Goal: Task Accomplishment & Management: Use online tool/utility

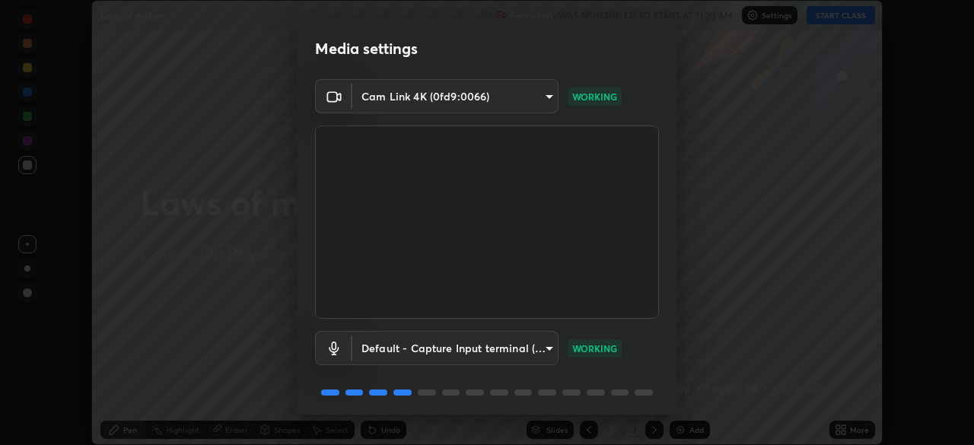
scroll to position [54, 0]
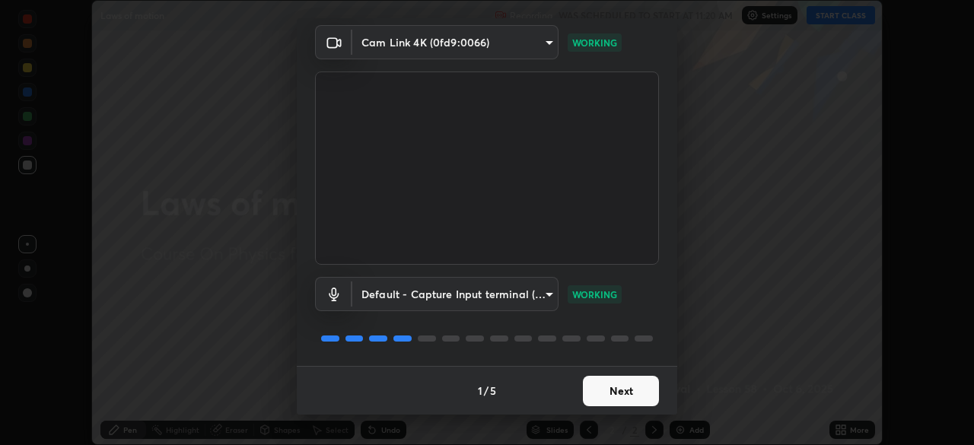
click at [614, 386] on button "Next" at bounding box center [621, 391] width 76 height 30
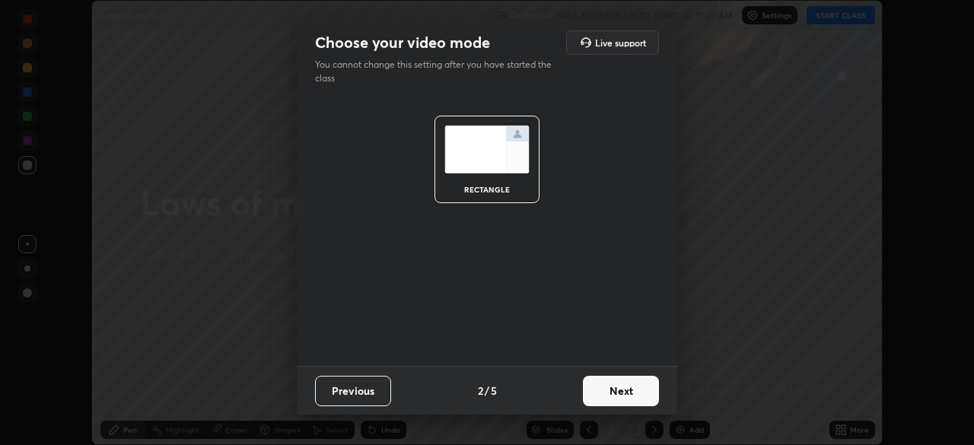
scroll to position [0, 0]
click at [614, 383] on button "Next" at bounding box center [621, 391] width 76 height 30
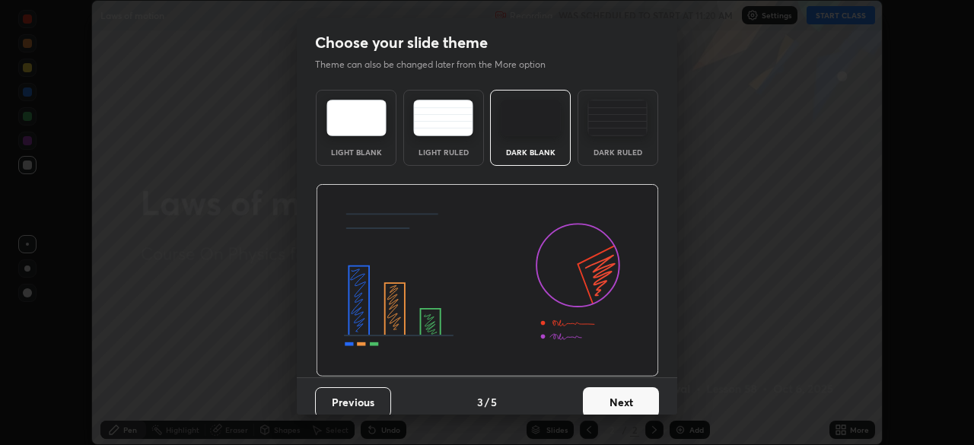
click at [614, 385] on div "Previous 3 / 5 Next" at bounding box center [487, 401] width 380 height 49
click at [613, 389] on button "Next" at bounding box center [621, 402] width 76 height 30
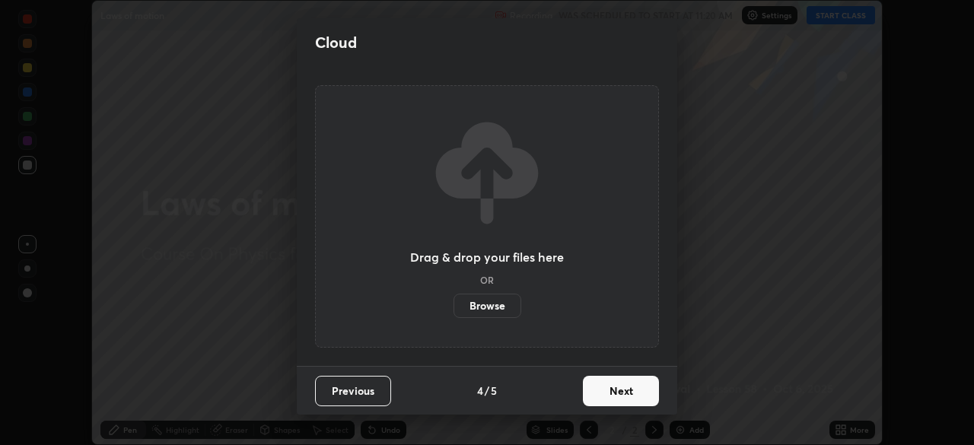
click at [614, 391] on button "Next" at bounding box center [621, 391] width 76 height 30
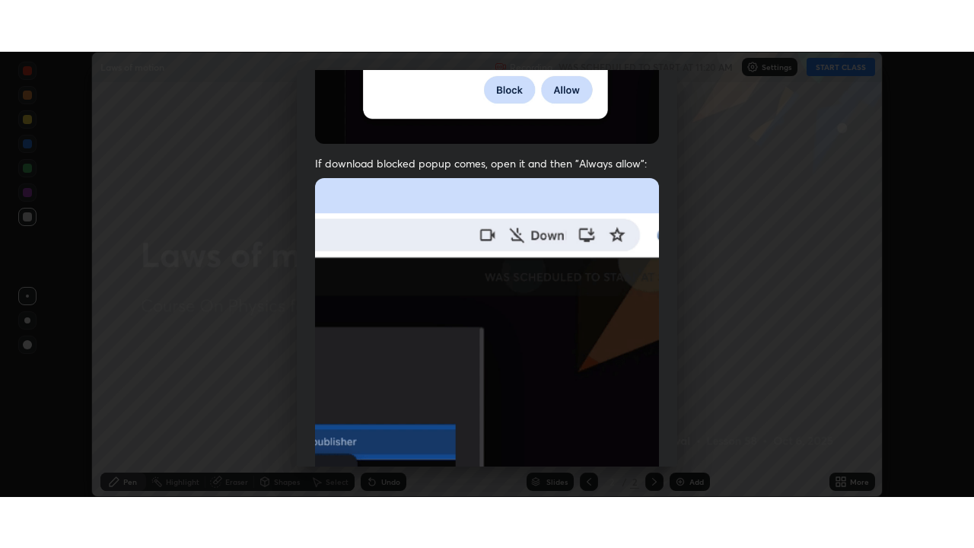
scroll to position [364, 0]
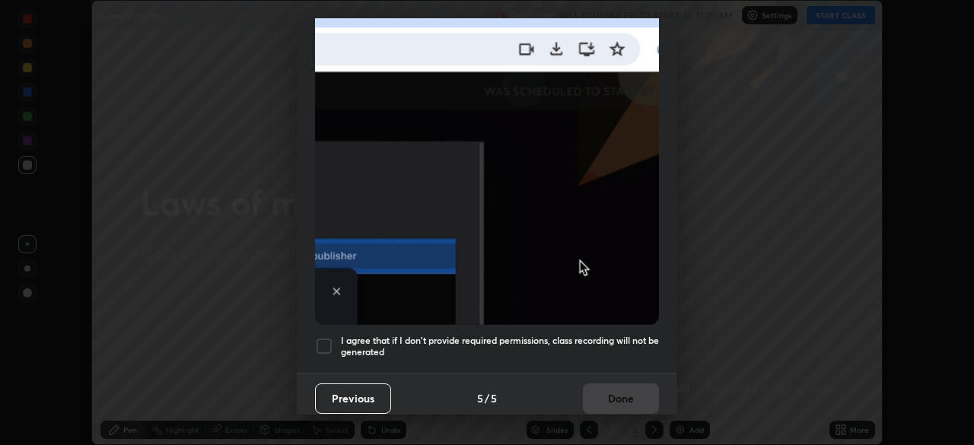
click at [321, 338] on div at bounding box center [324, 346] width 18 height 18
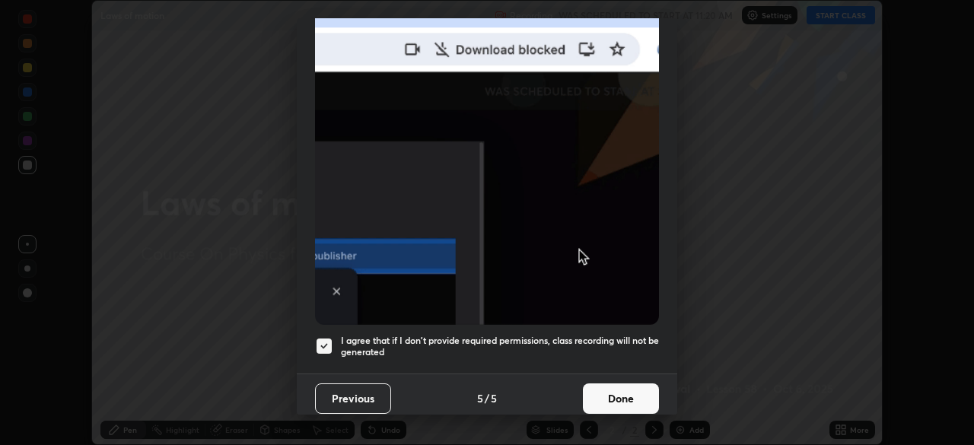
click at [608, 392] on button "Done" at bounding box center [621, 398] width 76 height 30
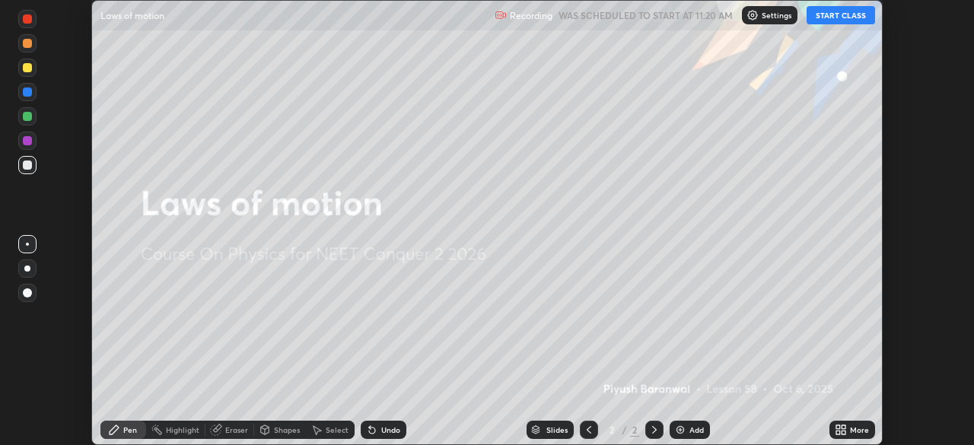
click at [834, 17] on button "START CLASS" at bounding box center [840, 15] width 68 height 18
click at [849, 432] on div "More" at bounding box center [852, 430] width 46 height 18
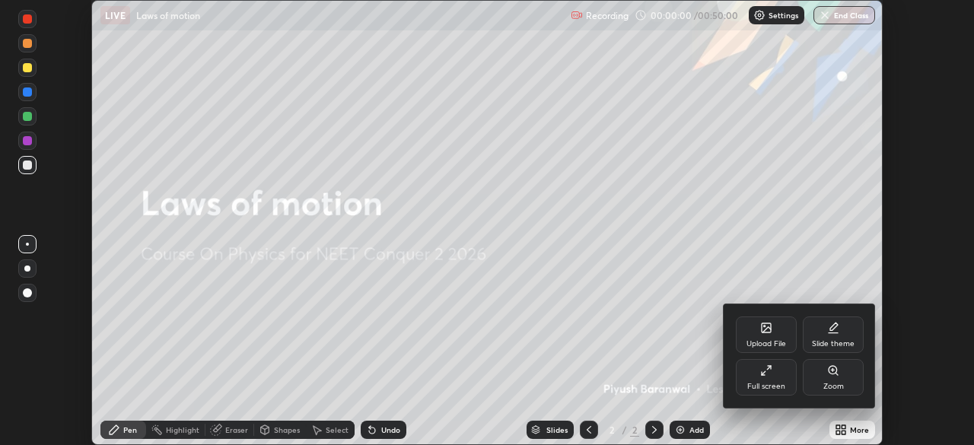
click at [765, 376] on icon at bounding box center [766, 370] width 12 height 12
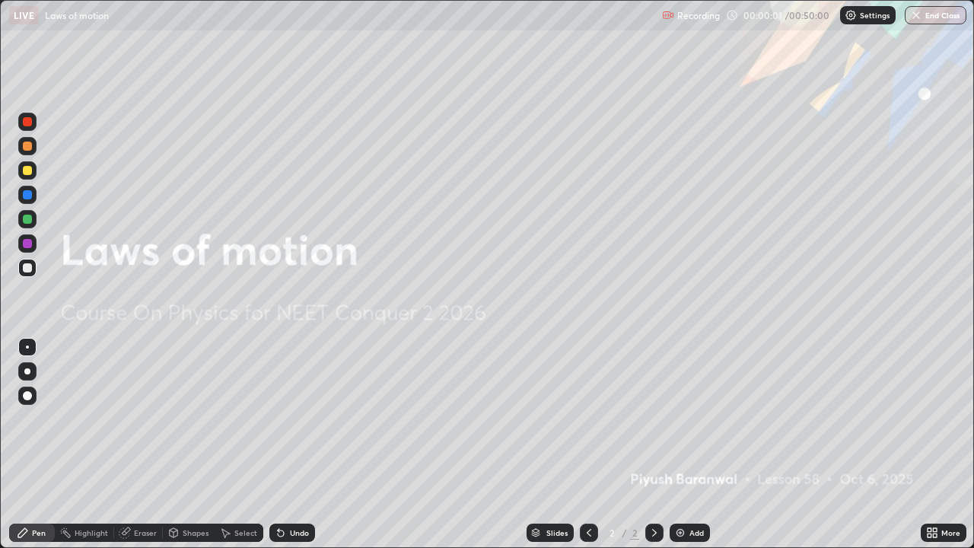
scroll to position [548, 974]
click at [31, 176] on div at bounding box center [27, 170] width 18 height 18
click at [674, 444] on img at bounding box center [680, 532] width 12 height 12
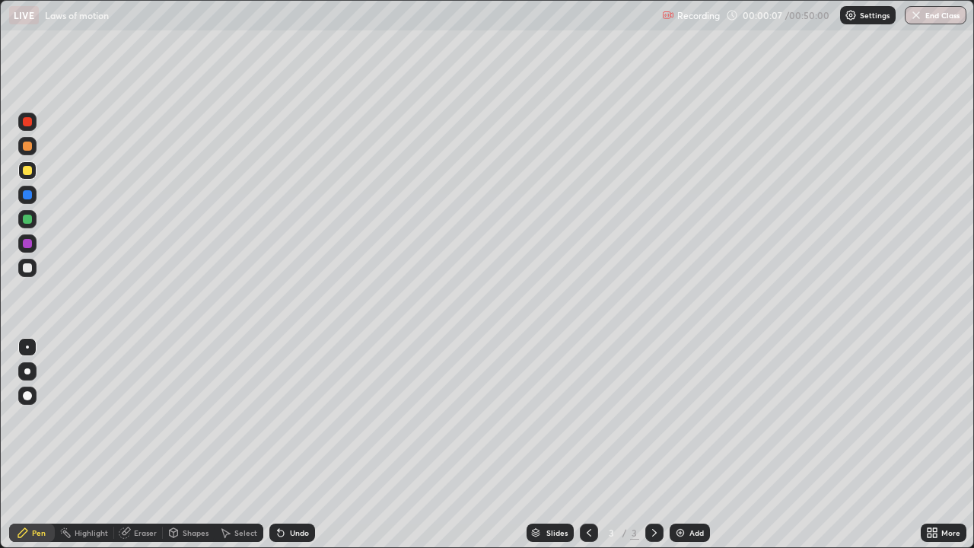
click at [28, 270] on div at bounding box center [27, 267] width 9 height 9
click at [28, 269] on div at bounding box center [27, 267] width 9 height 9
click at [30, 224] on div at bounding box center [27, 219] width 18 height 18
click at [28, 176] on div at bounding box center [27, 170] width 18 height 18
click at [232, 444] on div "Select" at bounding box center [239, 532] width 49 height 18
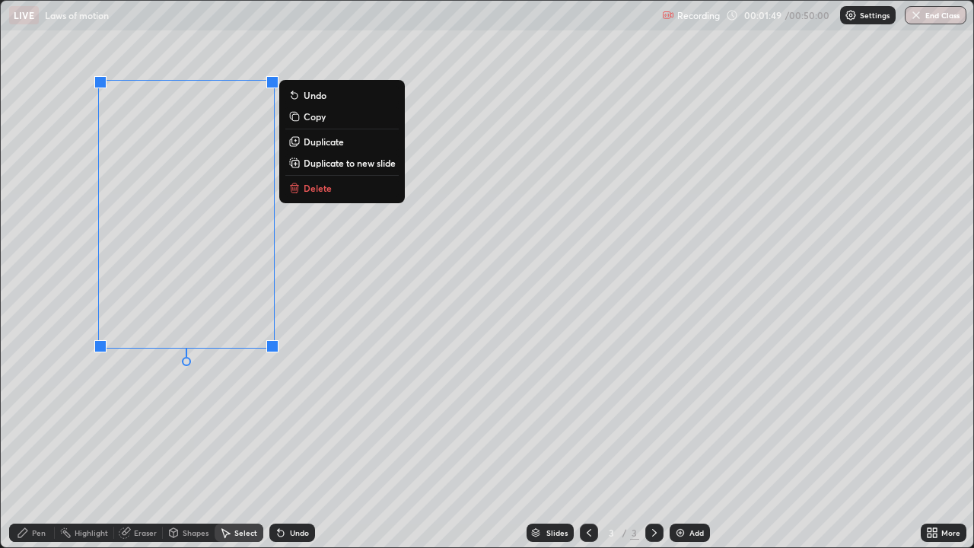
click at [126, 444] on div "0 ° Undo Copy Duplicate Duplicate to new slide Delete" at bounding box center [487, 274] width 972 height 546
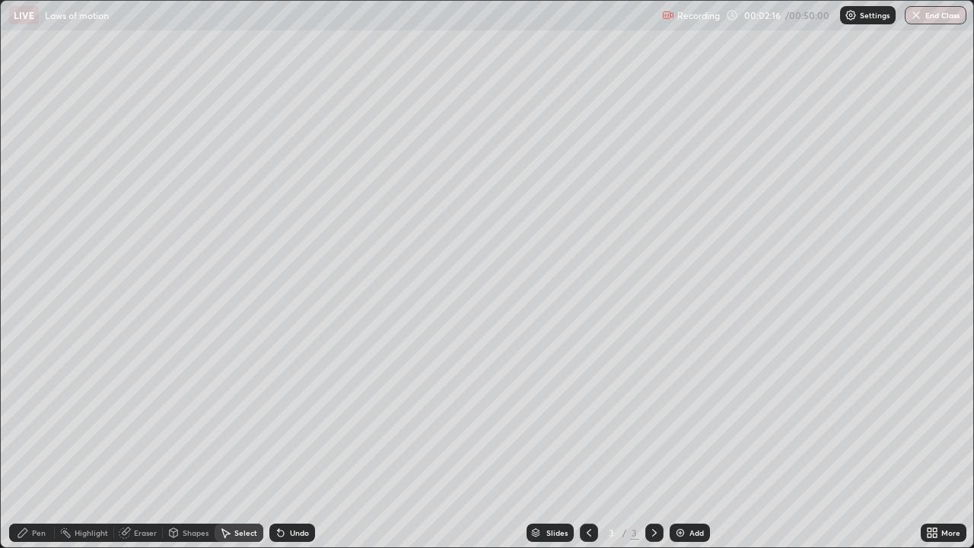
click at [33, 444] on div "Pen" at bounding box center [32, 532] width 46 height 18
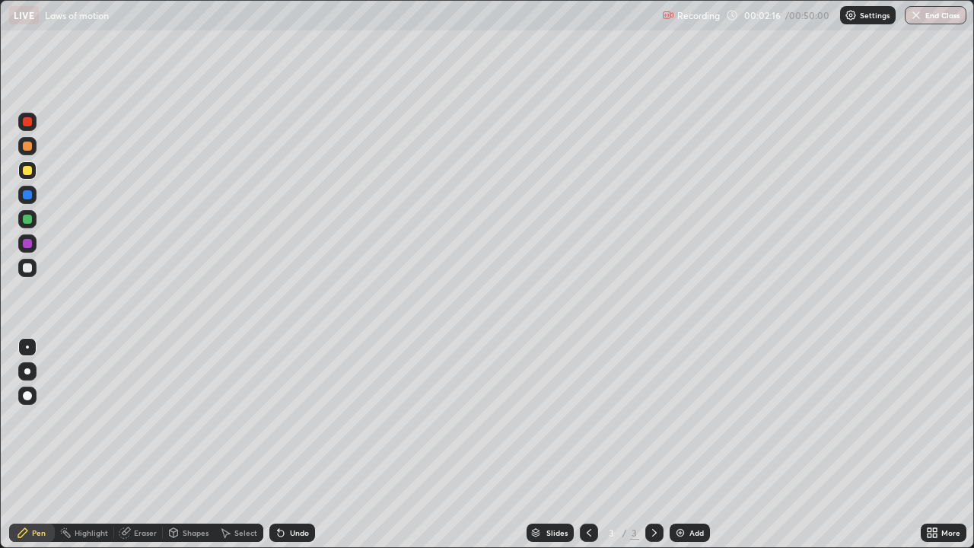
click at [30, 268] on div at bounding box center [27, 267] width 9 height 9
click at [293, 444] on div "Undo" at bounding box center [299, 533] width 19 height 8
click at [297, 444] on div "Undo" at bounding box center [299, 533] width 19 height 8
click at [298, 444] on div "Undo" at bounding box center [299, 533] width 19 height 8
click at [295, 444] on div "Undo" at bounding box center [299, 533] width 19 height 8
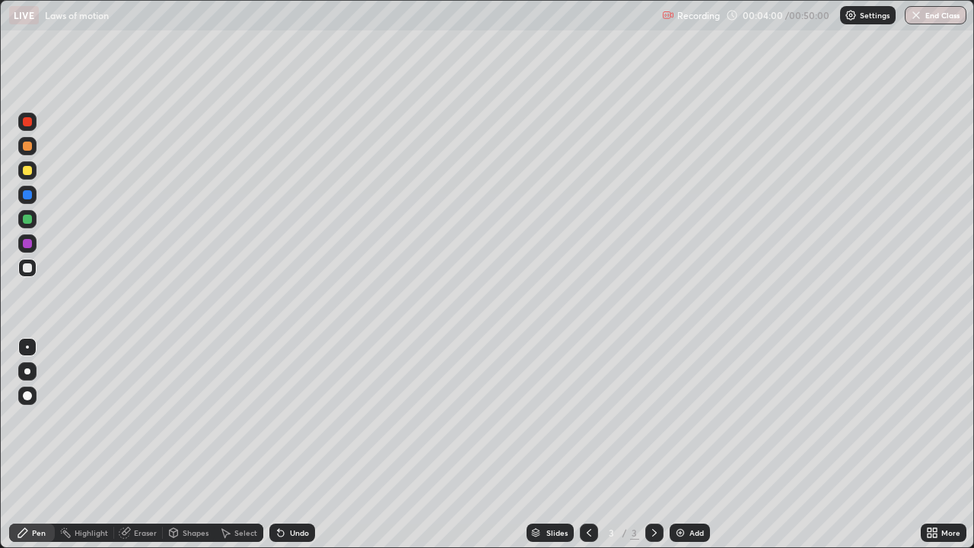
click at [294, 444] on div "Undo" at bounding box center [299, 533] width 19 height 8
click at [292, 444] on div "Undo" at bounding box center [292, 532] width 46 height 18
click at [285, 444] on div "Undo" at bounding box center [292, 532] width 46 height 18
click at [242, 444] on div "Select" at bounding box center [245, 533] width 23 height 8
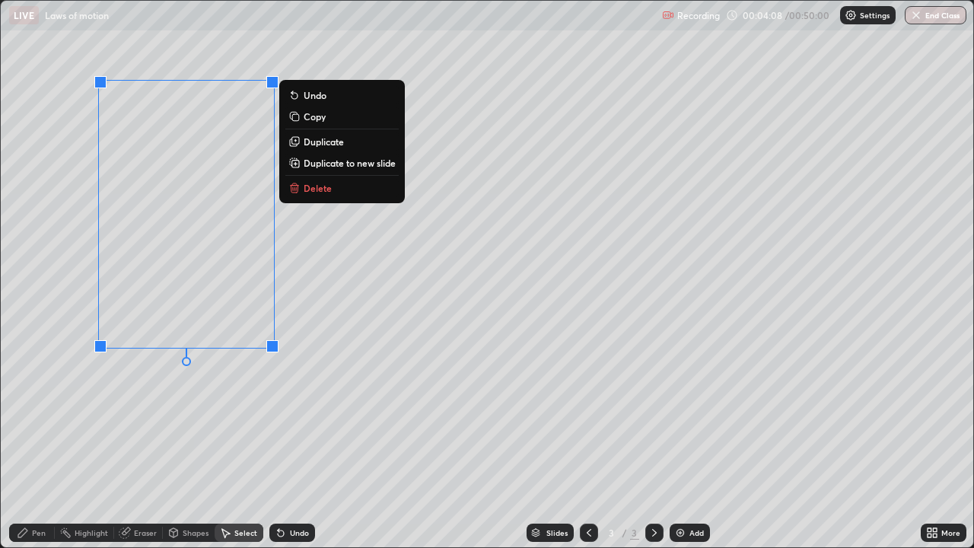
click at [331, 141] on p "Duplicate" at bounding box center [324, 141] width 40 height 12
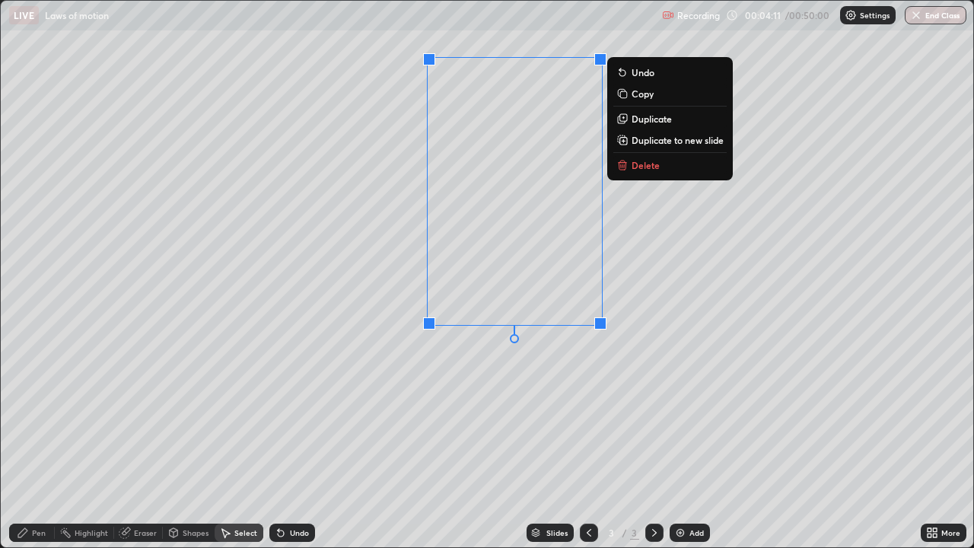
click at [234, 444] on div "Select" at bounding box center [245, 533] width 23 height 8
click at [461, 428] on div "0 ° Undo Copy Duplicate Duplicate to new slide Delete" at bounding box center [487, 274] width 972 height 546
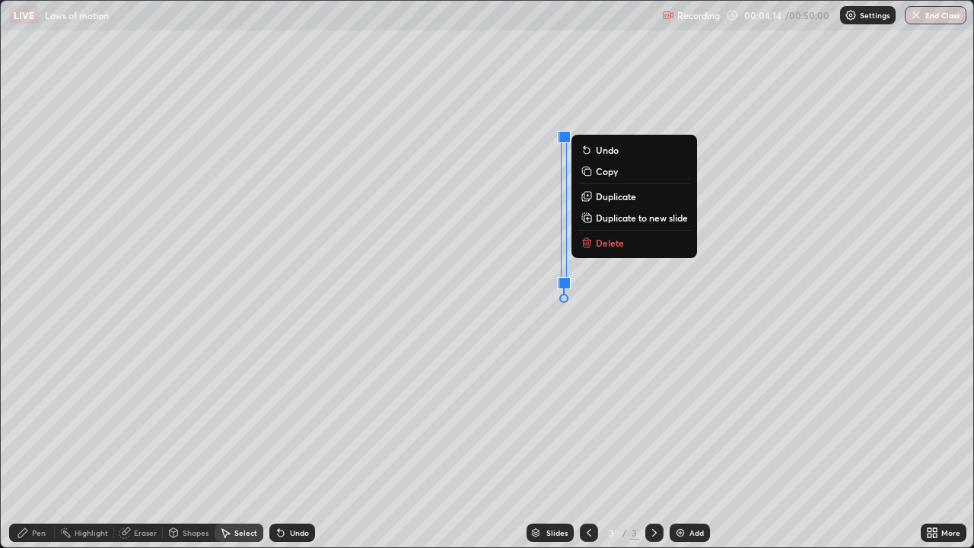
click at [620, 196] on p "Duplicate" at bounding box center [616, 196] width 40 height 12
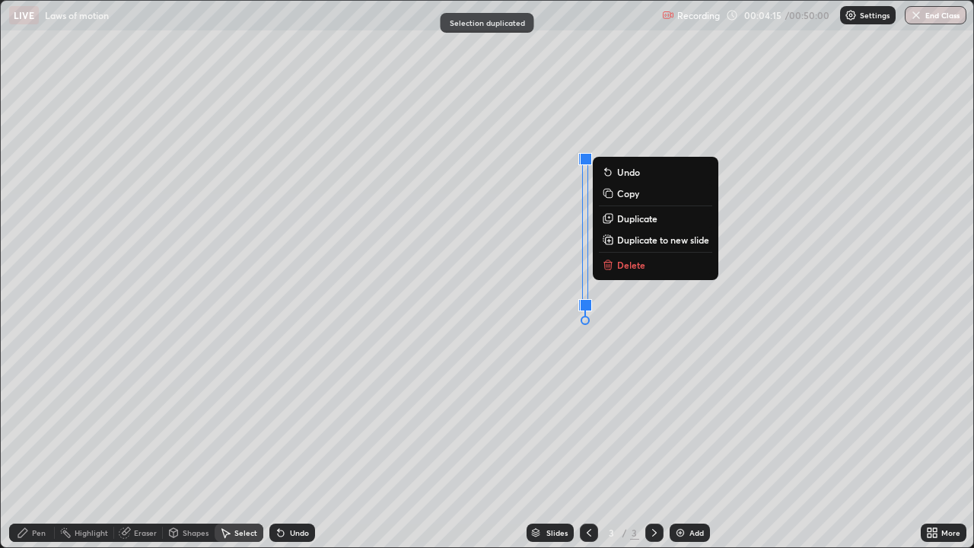
click at [635, 315] on div "0 ° Undo Copy Duplicate Duplicate to new slide Delete" at bounding box center [487, 274] width 972 height 546
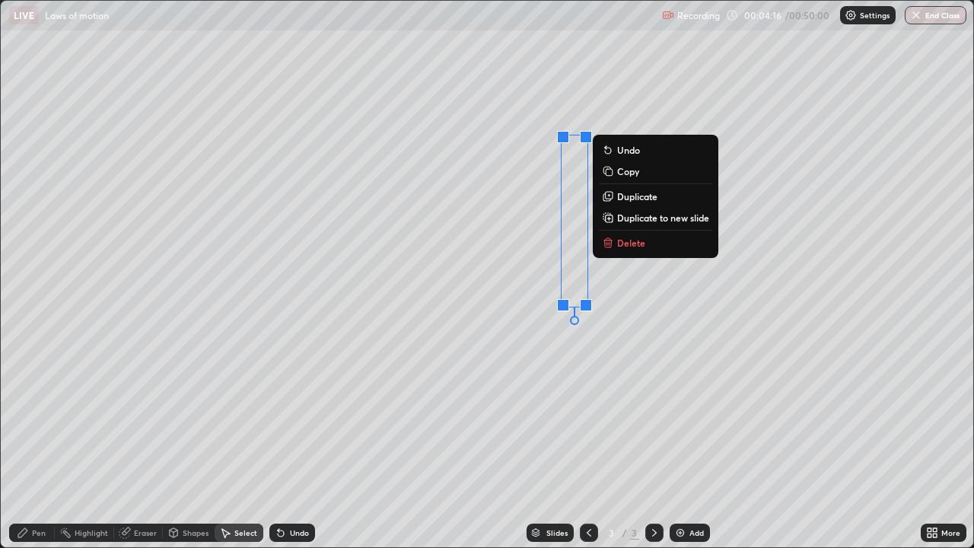
click at [631, 242] on p "Delete" at bounding box center [631, 243] width 28 height 12
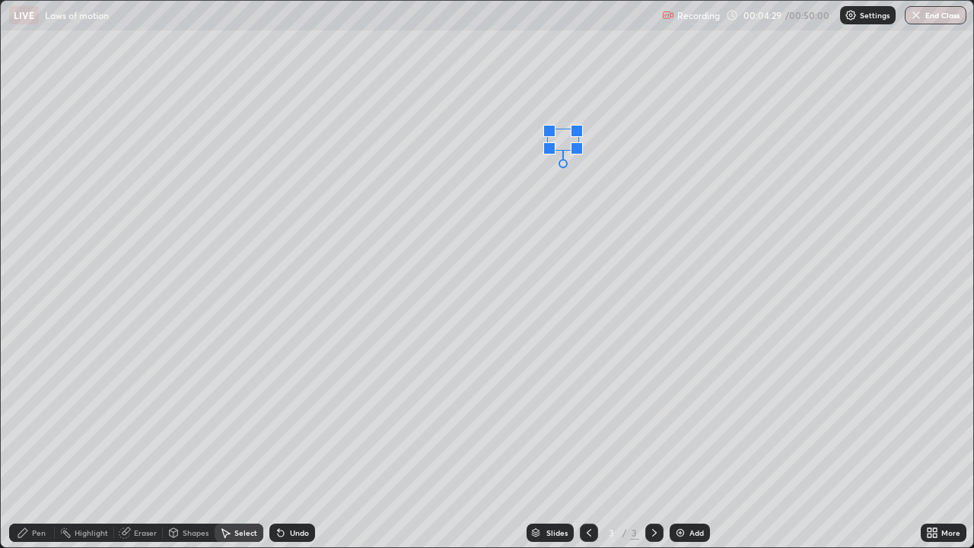
click at [548, 151] on div at bounding box center [549, 148] width 12 height 12
click at [30, 444] on div "Pen" at bounding box center [32, 532] width 46 height 18
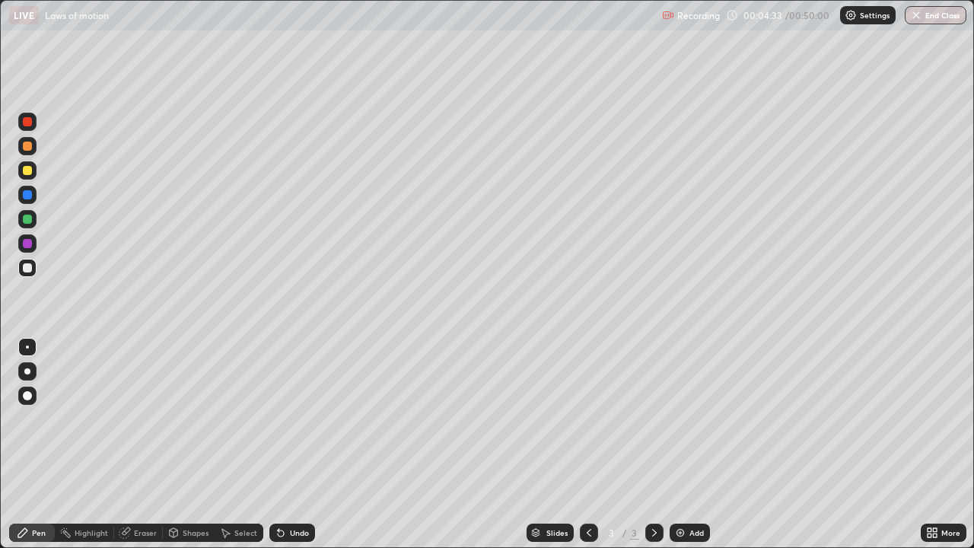
click at [24, 174] on div at bounding box center [27, 170] width 9 height 9
click at [27, 269] on div at bounding box center [27, 267] width 9 height 9
click at [21, 173] on div at bounding box center [27, 170] width 18 height 18
click at [33, 270] on div at bounding box center [27, 268] width 18 height 18
click at [301, 444] on div "Undo" at bounding box center [299, 533] width 19 height 8
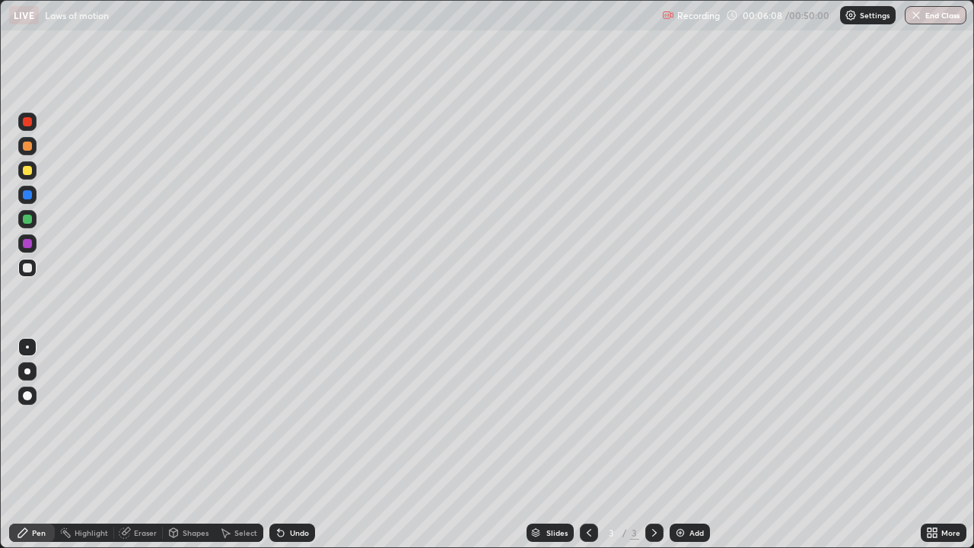
click at [300, 444] on div "Undo" at bounding box center [299, 533] width 19 height 8
click at [297, 444] on div "Undo" at bounding box center [299, 533] width 19 height 8
click at [298, 444] on div "Undo" at bounding box center [299, 533] width 19 height 8
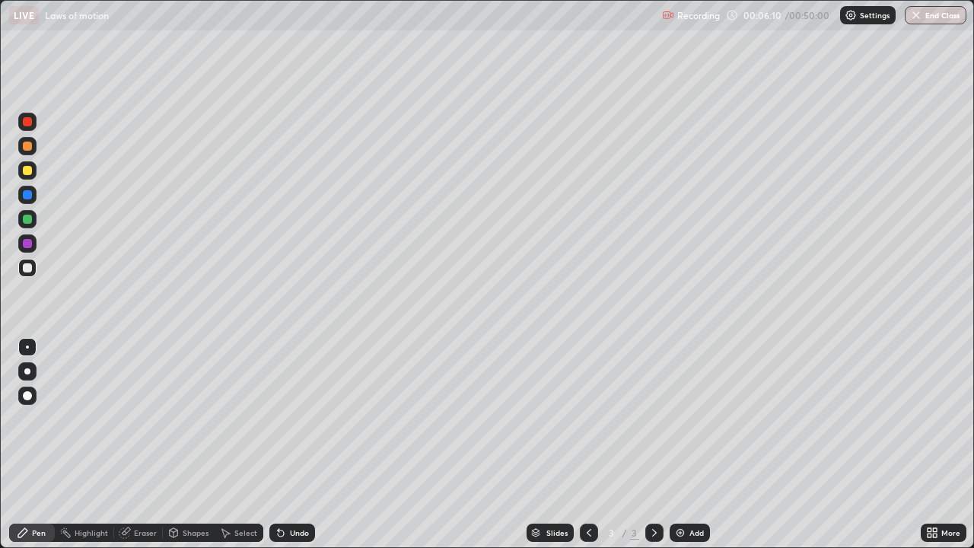
click at [290, 444] on div "Undo" at bounding box center [299, 533] width 19 height 8
click at [227, 444] on icon at bounding box center [225, 532] width 12 height 12
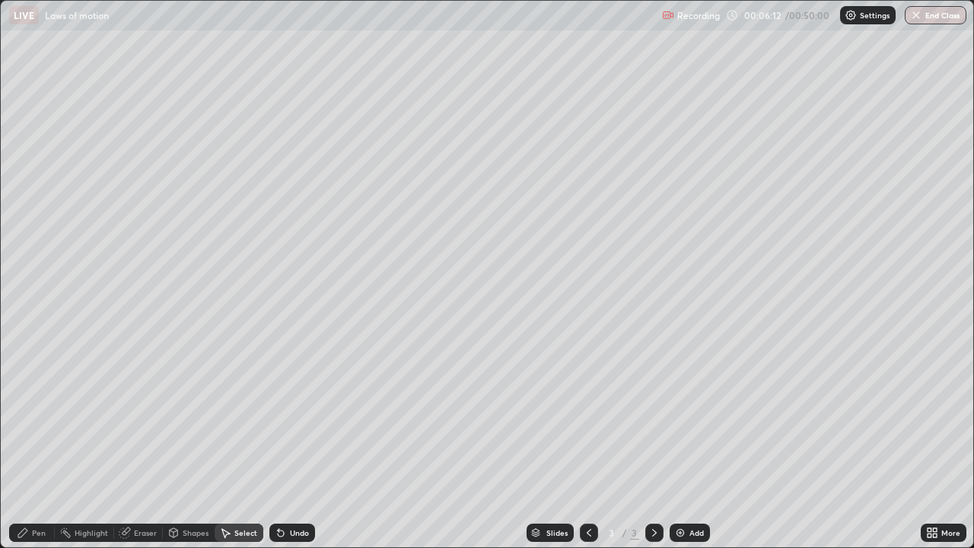
click at [291, 444] on div "Undo" at bounding box center [299, 533] width 19 height 8
click at [299, 444] on div "Undo" at bounding box center [299, 533] width 19 height 8
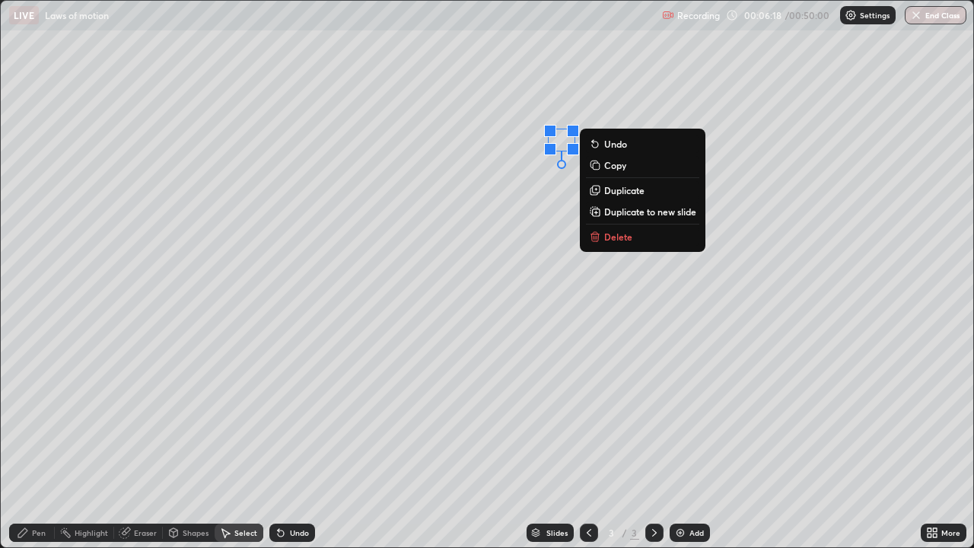
click at [621, 237] on p "Delete" at bounding box center [618, 236] width 28 height 12
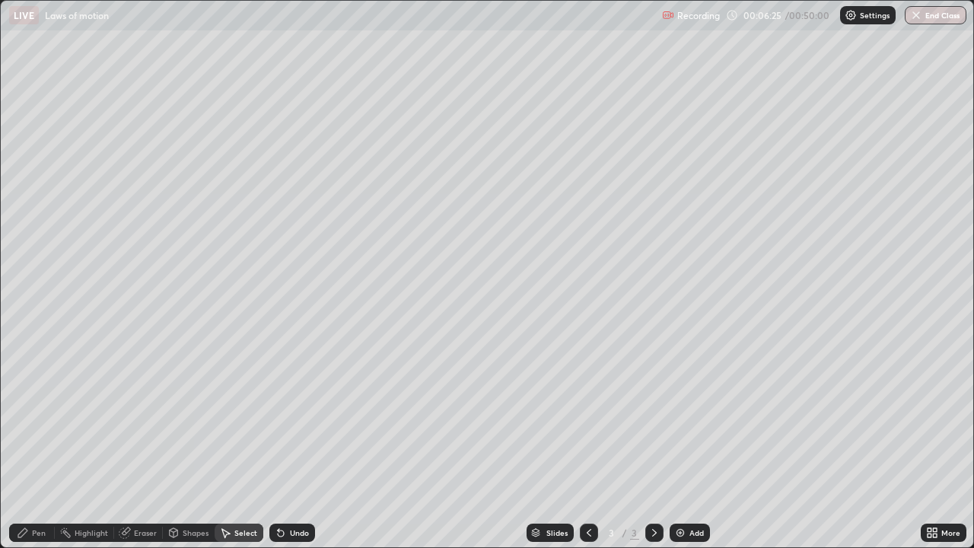
click at [287, 444] on div "Undo" at bounding box center [292, 532] width 46 height 18
click at [33, 444] on div "Pen" at bounding box center [39, 533] width 14 height 8
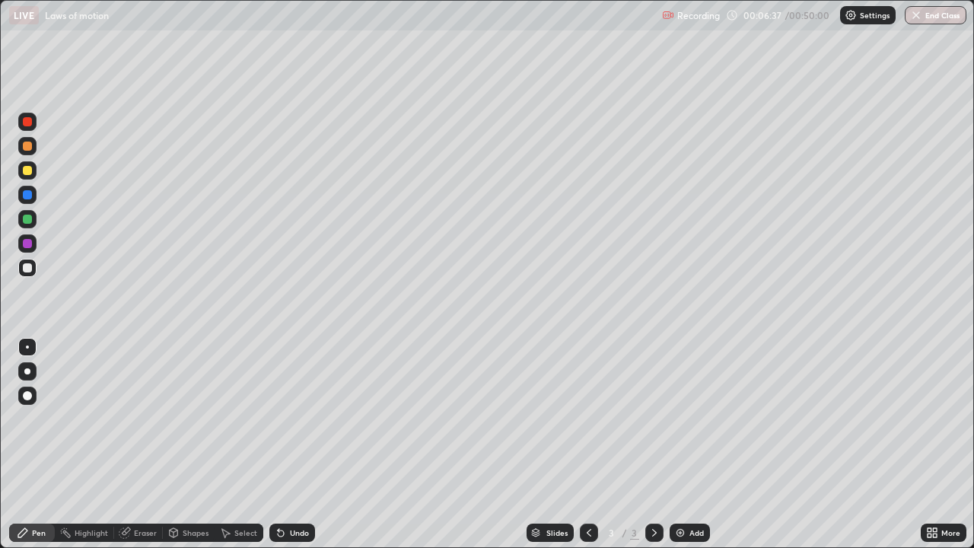
click at [27, 167] on div at bounding box center [27, 170] width 9 height 9
click at [237, 444] on div "Select" at bounding box center [245, 533] width 23 height 8
click at [42, 444] on div "Erase all" at bounding box center [27, 273] width 37 height 487
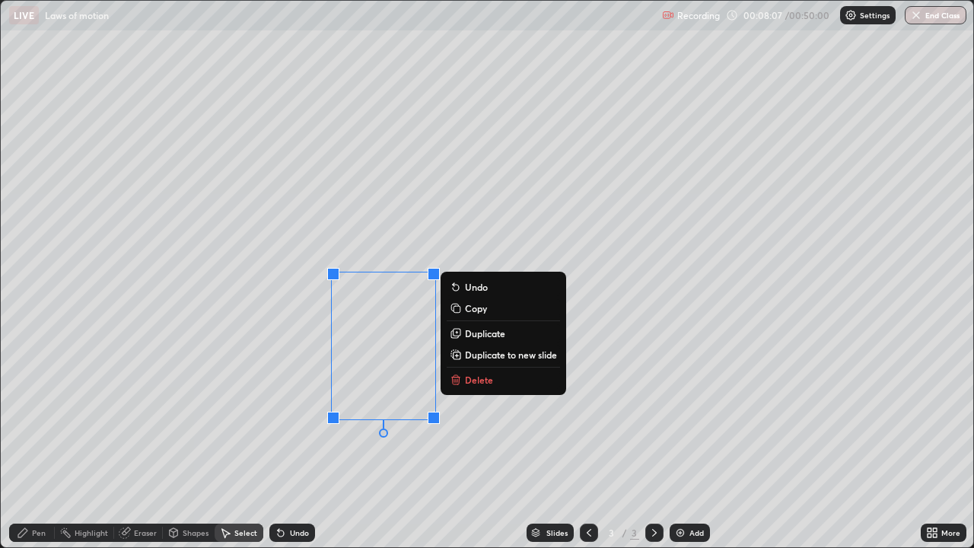
click at [475, 380] on p "Delete" at bounding box center [479, 380] width 28 height 12
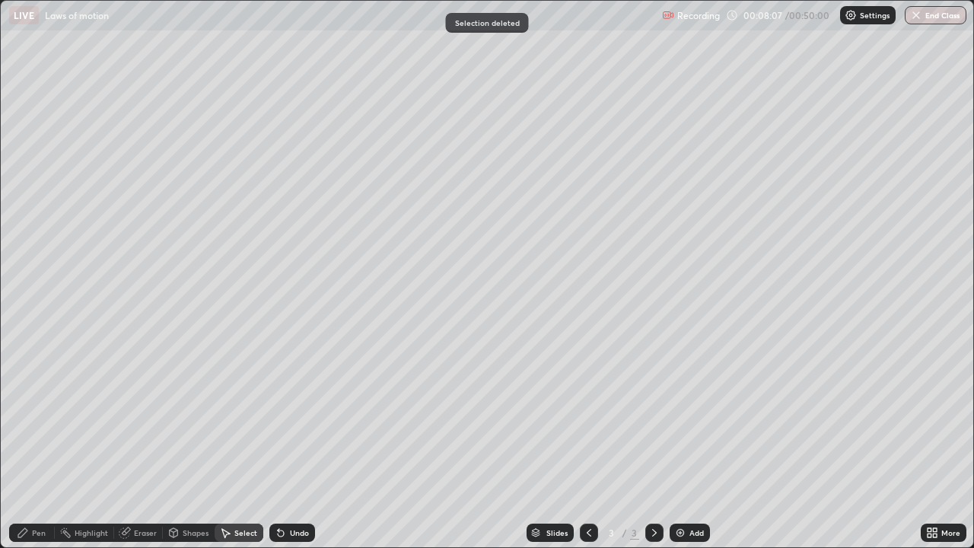
click at [33, 444] on div "Pen" at bounding box center [39, 533] width 14 height 8
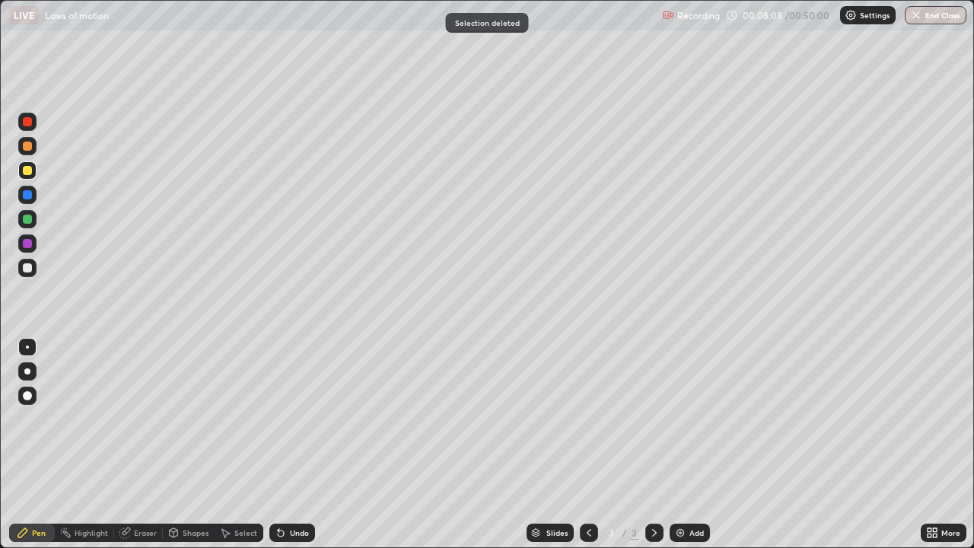
click at [27, 167] on div at bounding box center [27, 170] width 9 height 9
click at [28, 146] on div at bounding box center [27, 145] width 9 height 9
click at [138, 444] on div "Eraser" at bounding box center [138, 532] width 49 height 18
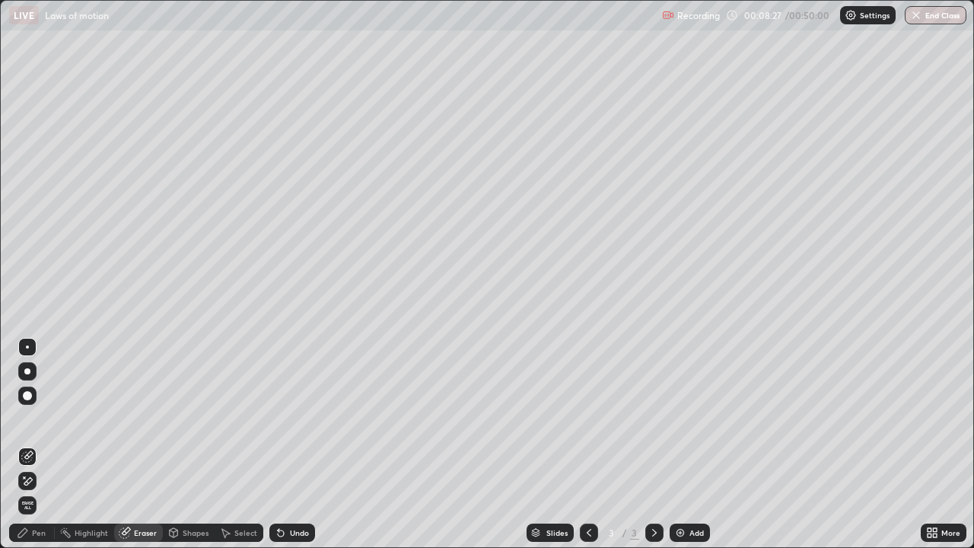
click at [36, 444] on div "Pen" at bounding box center [39, 533] width 14 height 8
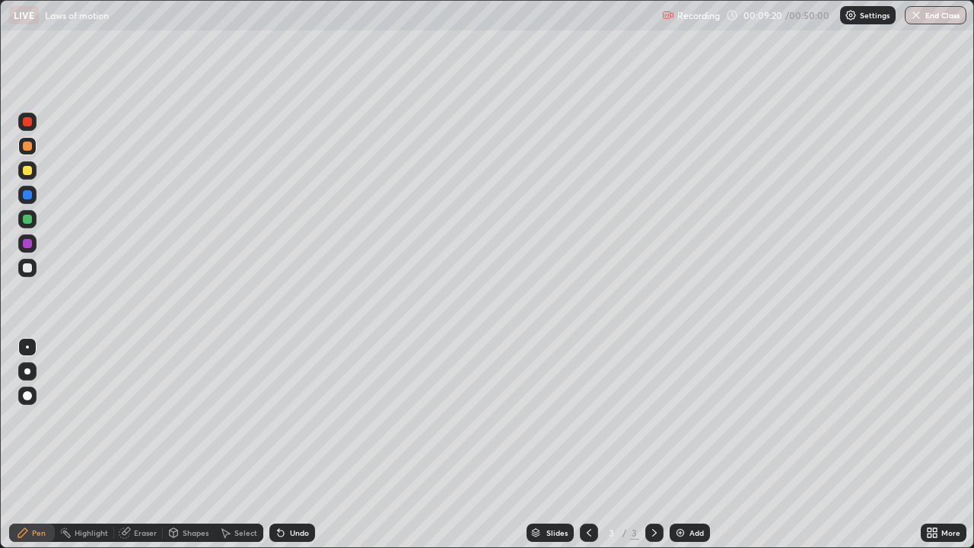
click at [285, 444] on div "Undo" at bounding box center [292, 532] width 46 height 18
click at [284, 444] on icon at bounding box center [281, 532] width 12 height 12
click at [224, 444] on icon at bounding box center [225, 532] width 12 height 12
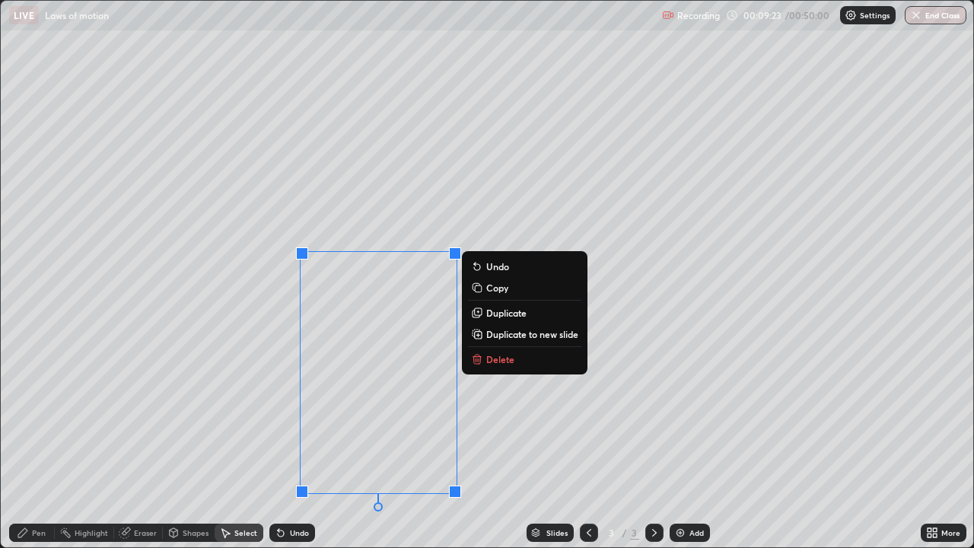
click at [488, 355] on p "Delete" at bounding box center [500, 359] width 28 height 12
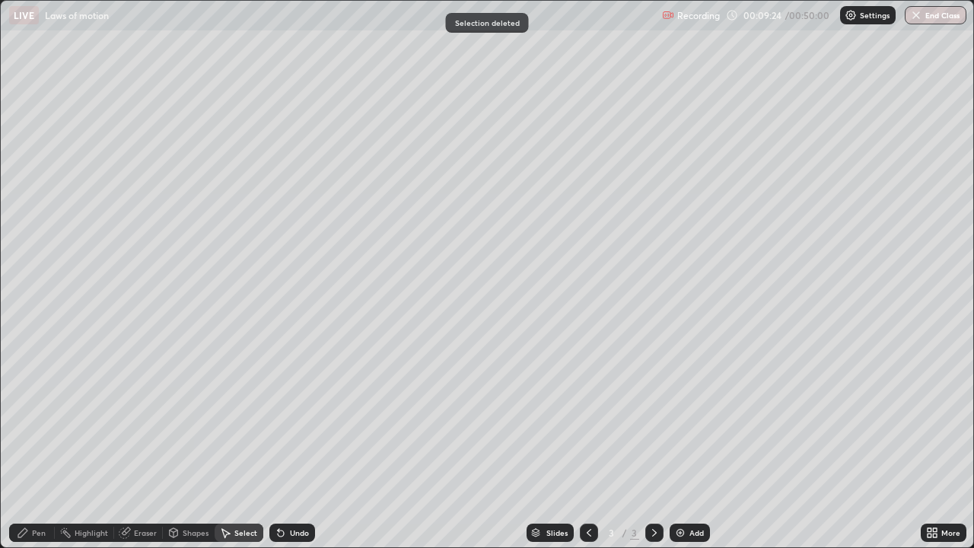
click at [32, 444] on div "Pen" at bounding box center [32, 532] width 46 height 18
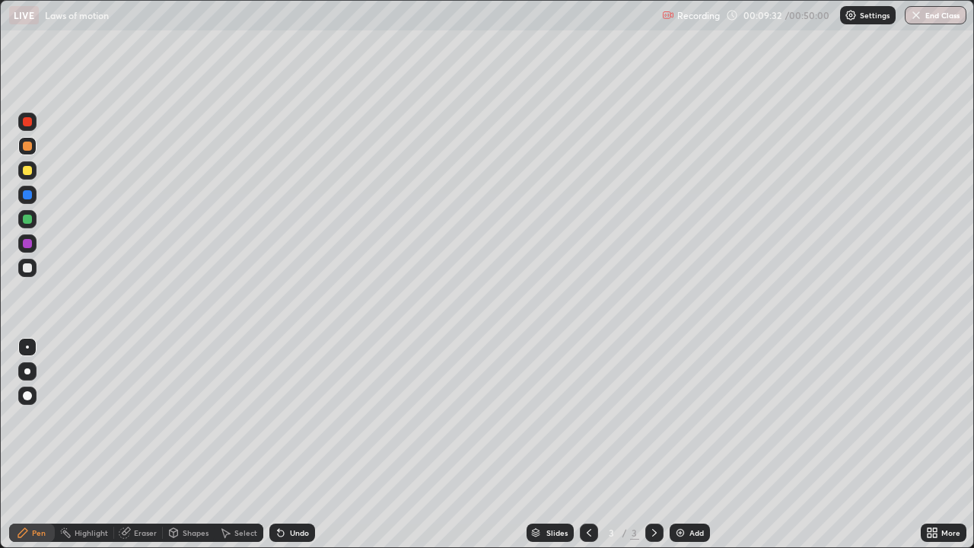
click at [27, 268] on div at bounding box center [27, 267] width 9 height 9
click at [30, 249] on div at bounding box center [27, 243] width 18 height 18
click at [240, 444] on div "Select" at bounding box center [245, 533] width 23 height 8
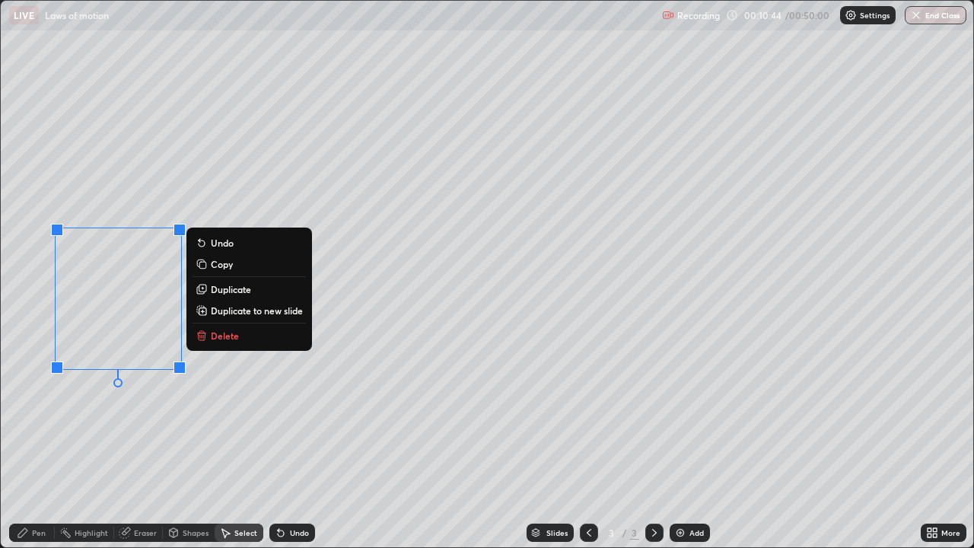
click at [210, 335] on button "Delete" at bounding box center [248, 335] width 113 height 18
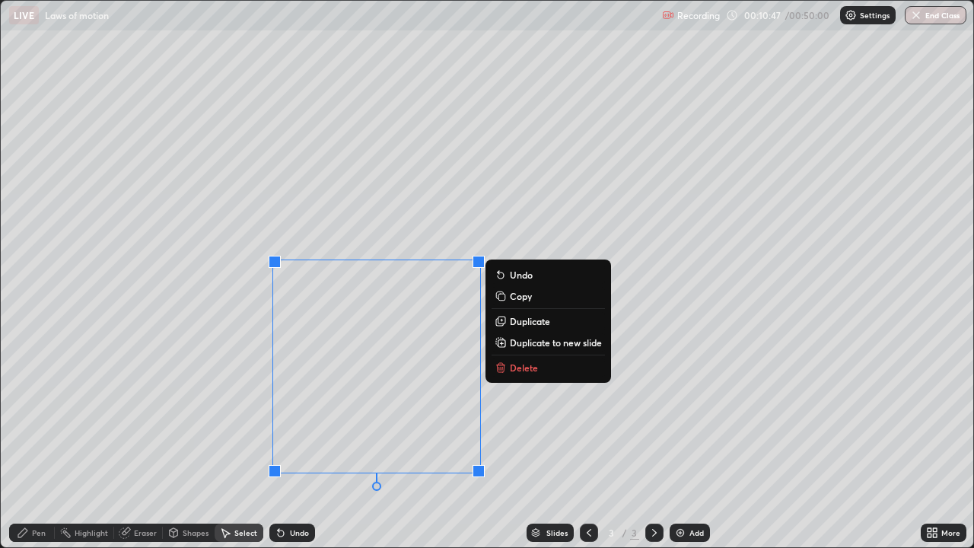
click at [503, 366] on icon at bounding box center [500, 368] width 7 height 7
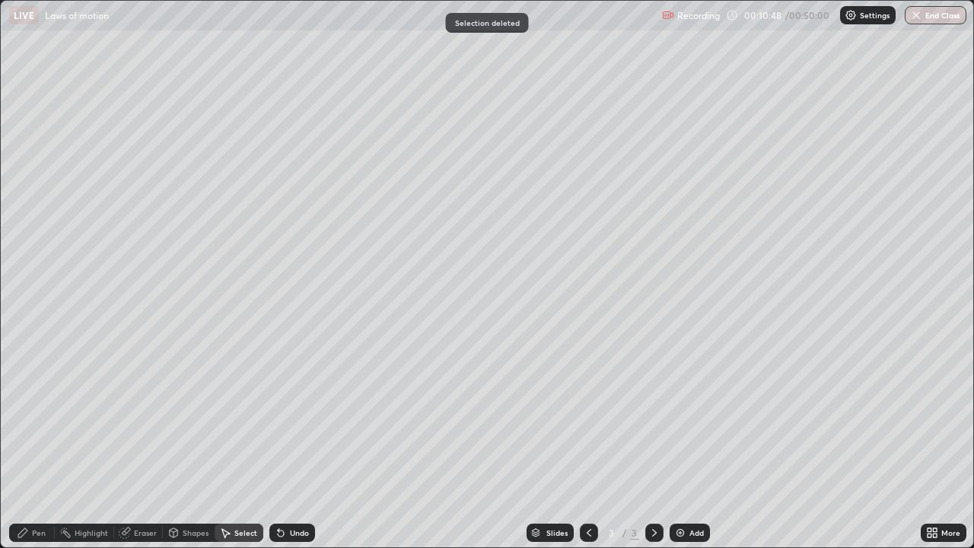
click at [30, 444] on div "Pen" at bounding box center [32, 532] width 46 height 18
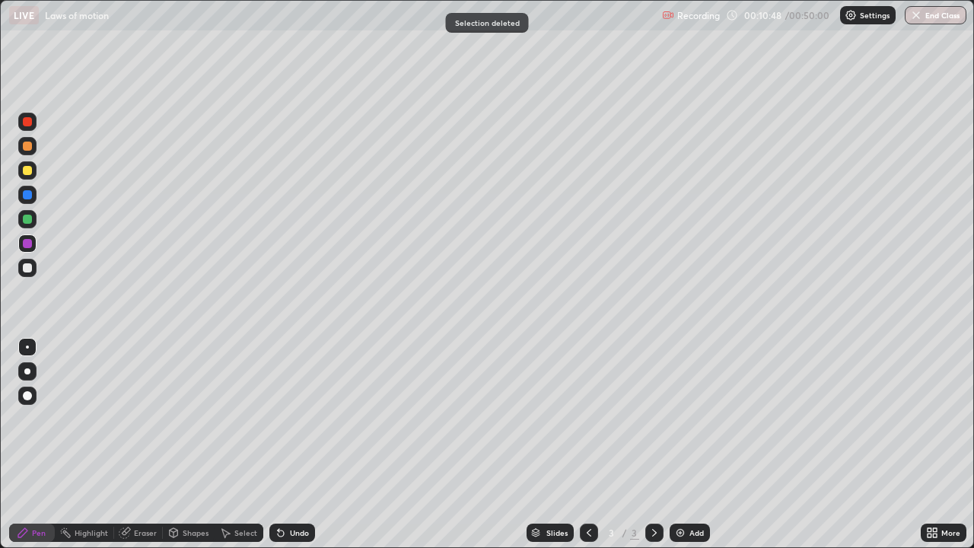
click at [24, 201] on div at bounding box center [27, 195] width 18 height 18
click at [27, 269] on div at bounding box center [27, 267] width 9 height 9
click at [23, 173] on div at bounding box center [27, 170] width 9 height 9
click at [689, 444] on div "Add" at bounding box center [696, 533] width 14 height 8
click at [26, 172] on div at bounding box center [27, 170] width 9 height 9
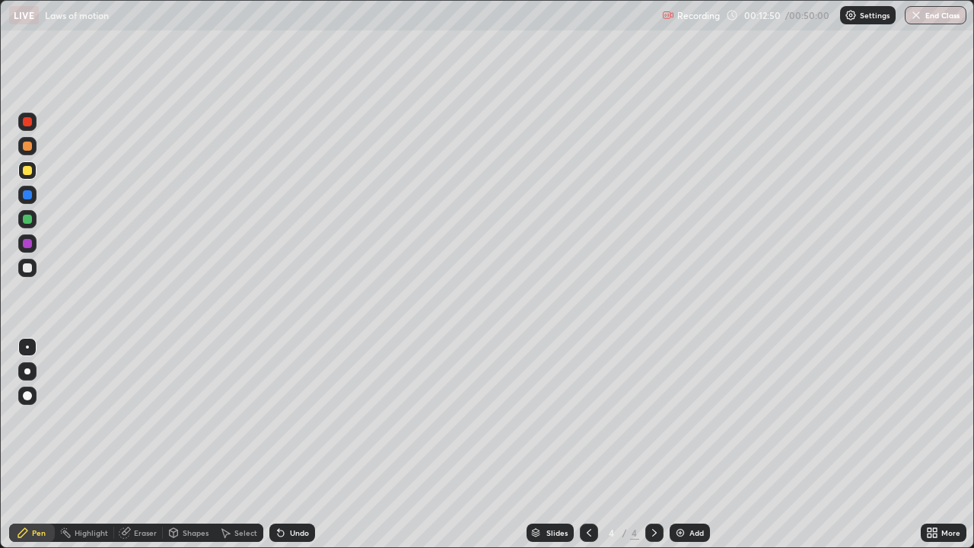
click at [26, 195] on div at bounding box center [27, 194] width 9 height 9
click at [21, 213] on div at bounding box center [27, 219] width 18 height 18
click at [240, 444] on div "Select" at bounding box center [245, 533] width 23 height 8
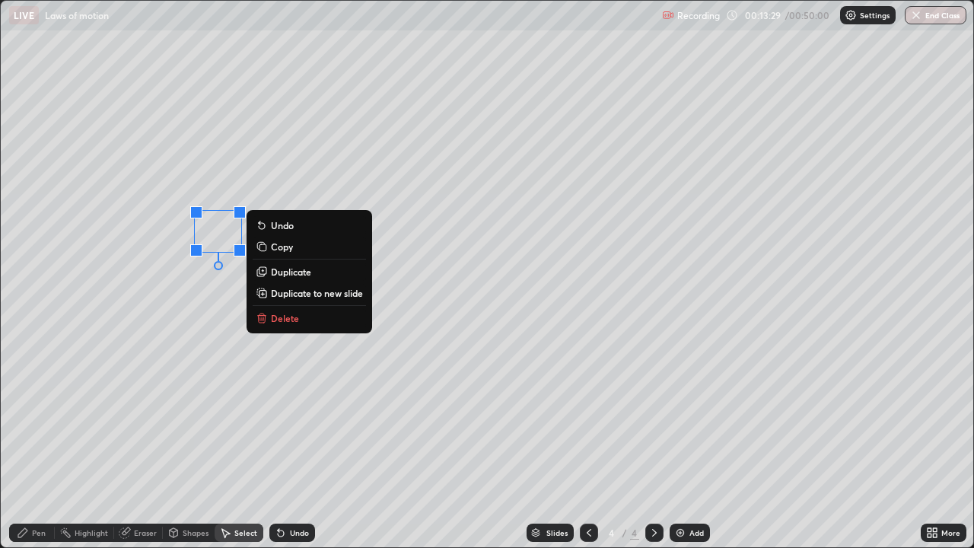
click at [135, 444] on div "Eraser" at bounding box center [145, 533] width 23 height 8
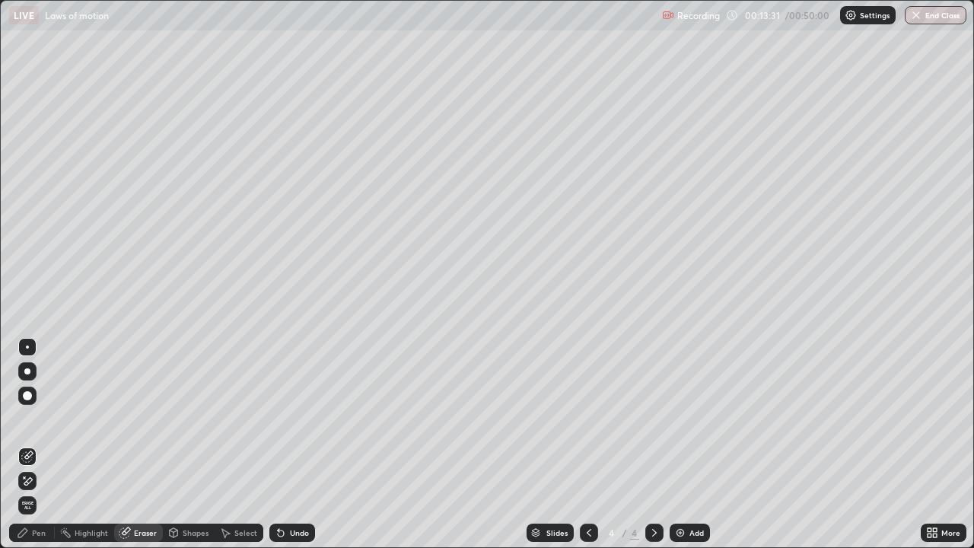
click at [25, 444] on icon at bounding box center [22, 532] width 9 height 9
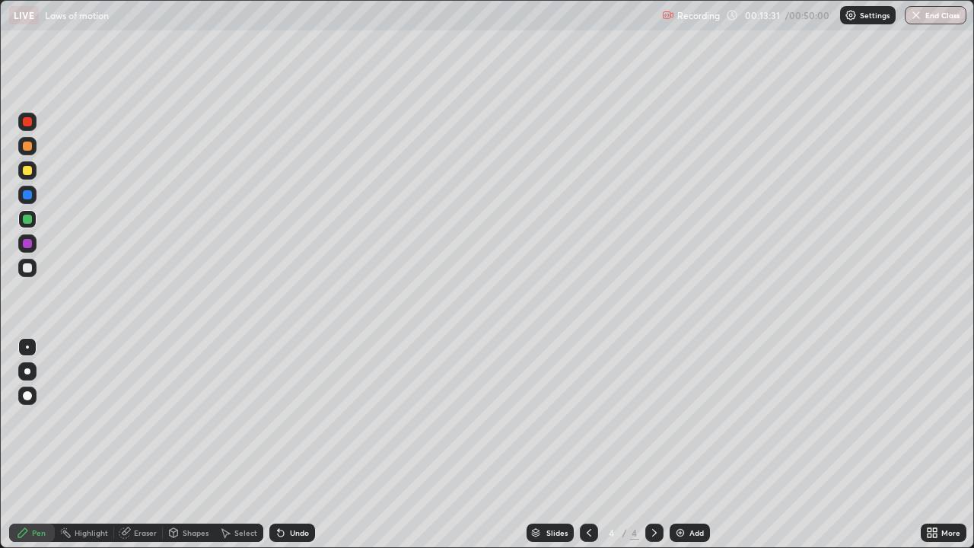
click at [26, 269] on div at bounding box center [27, 267] width 9 height 9
click at [286, 444] on div "Undo" at bounding box center [292, 532] width 46 height 18
click at [285, 444] on div "Undo" at bounding box center [292, 532] width 46 height 18
click at [286, 444] on div "Undo" at bounding box center [292, 532] width 46 height 18
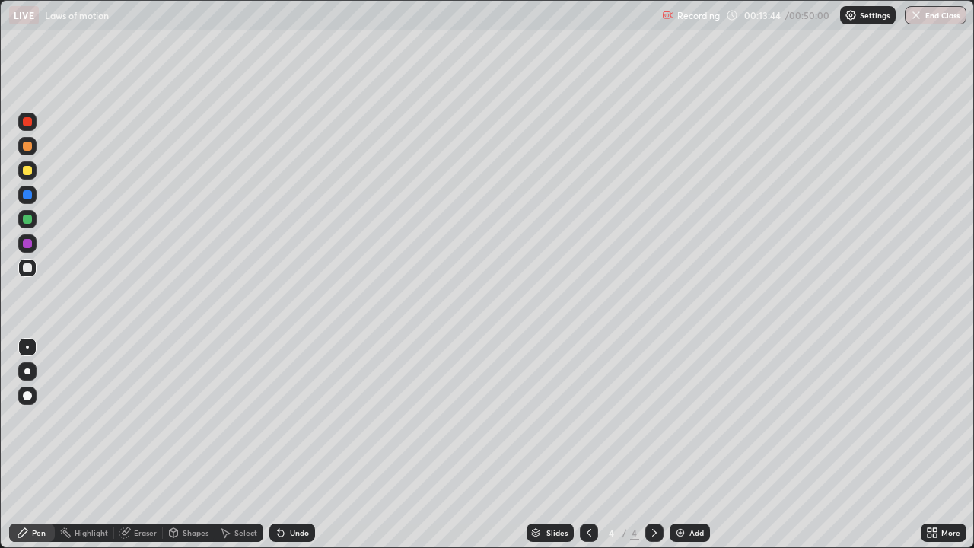
click at [285, 444] on div "Undo" at bounding box center [292, 532] width 46 height 18
click at [234, 444] on div "Select" at bounding box center [239, 532] width 49 height 18
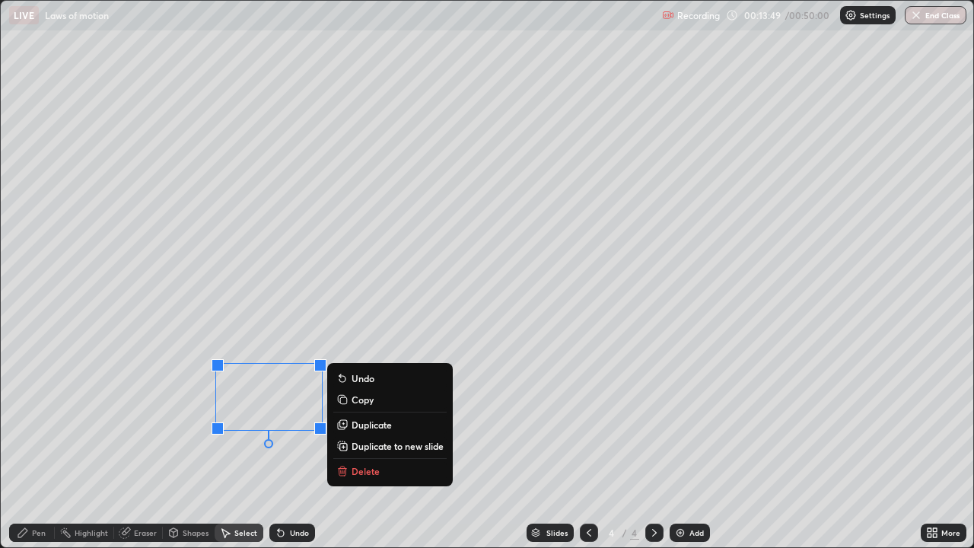
click at [354, 444] on p "Delete" at bounding box center [365, 471] width 28 height 12
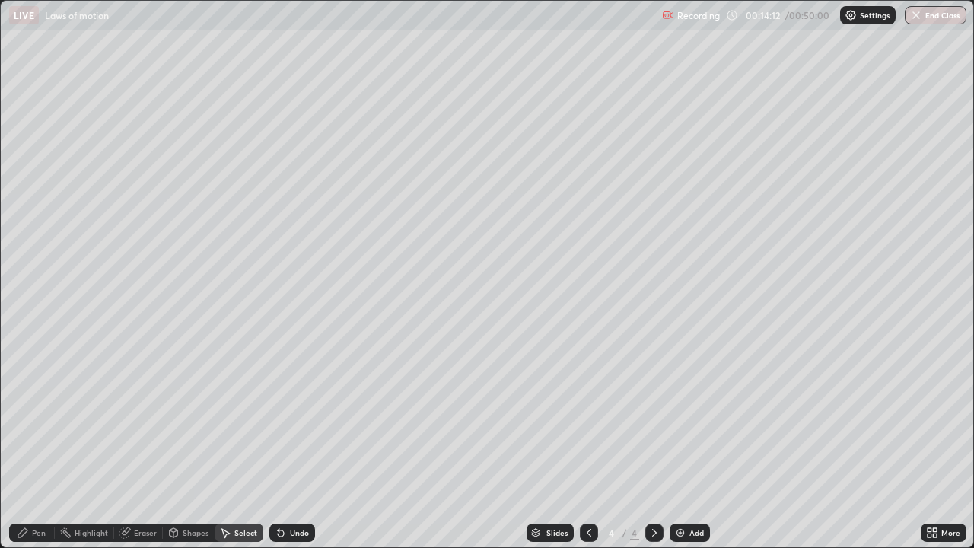
click at [33, 444] on div "Pen" at bounding box center [39, 533] width 14 height 8
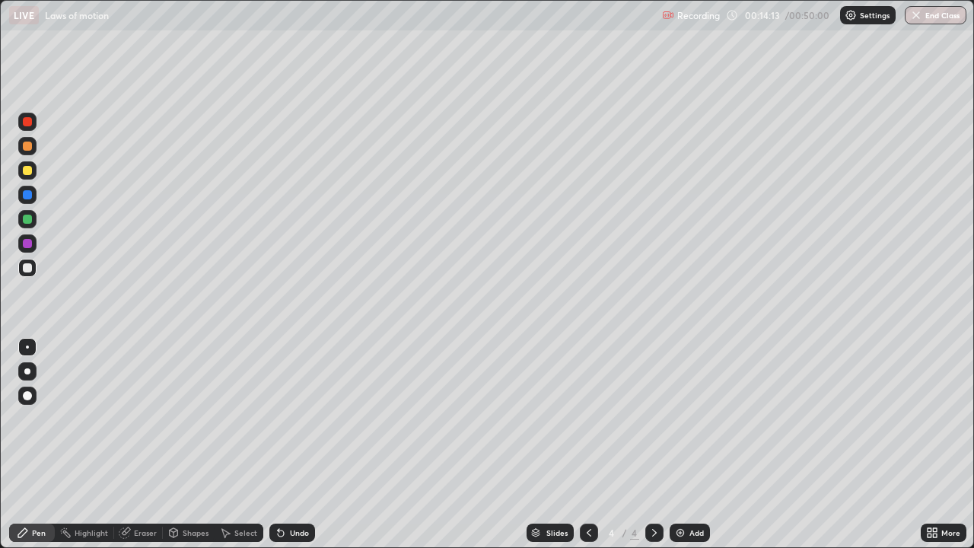
click at [27, 176] on div at bounding box center [27, 170] width 18 height 18
click at [237, 444] on div "Select" at bounding box center [245, 533] width 23 height 8
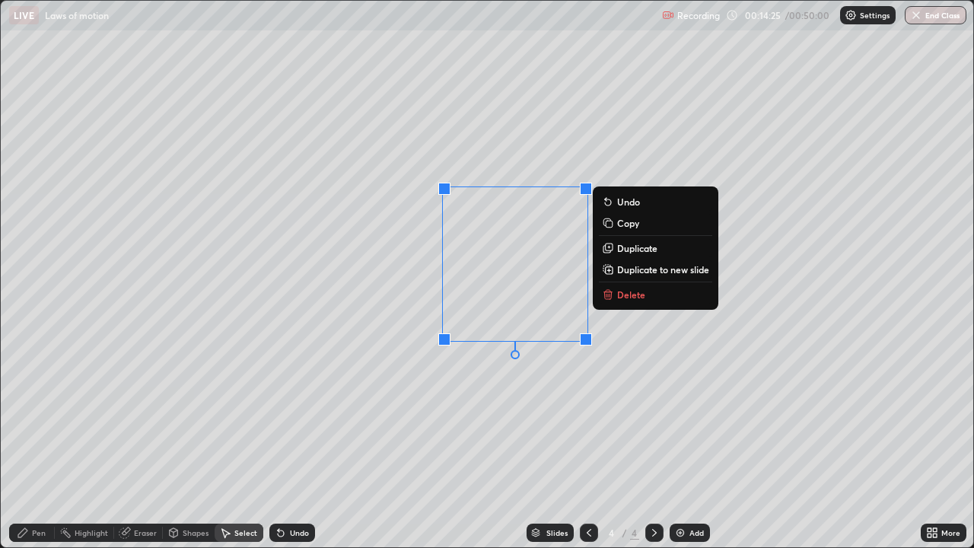
click at [50, 444] on div "Pen" at bounding box center [32, 532] width 46 height 18
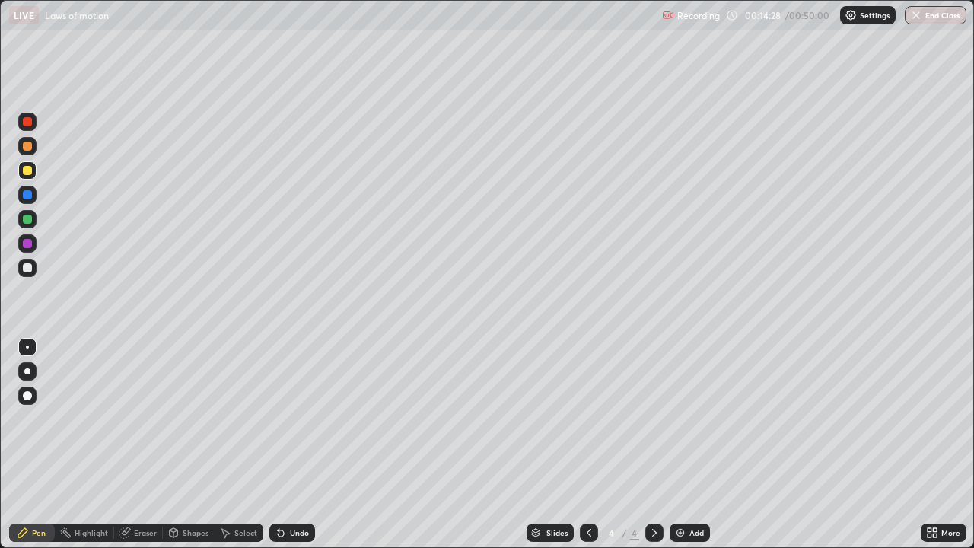
click at [240, 444] on div "Select" at bounding box center [245, 533] width 23 height 8
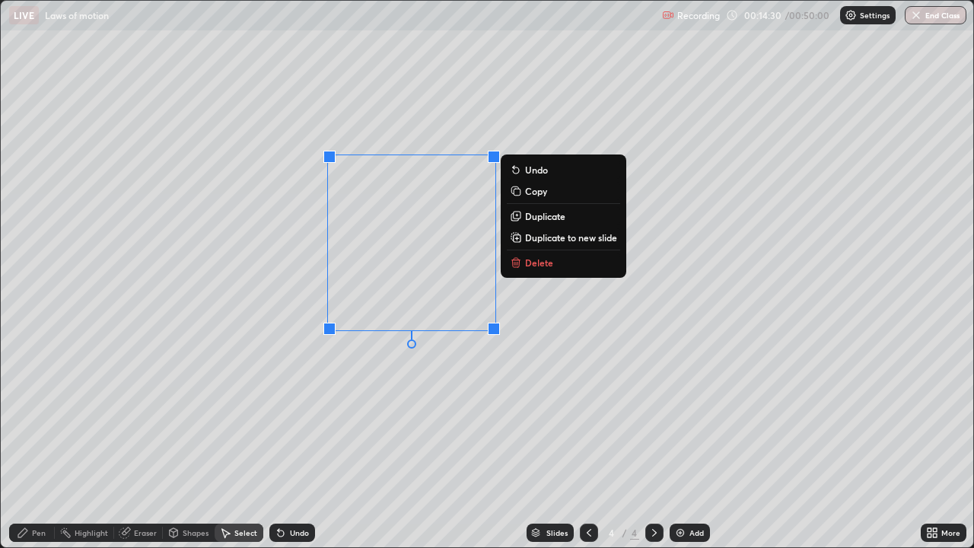
click at [541, 212] on p "Duplicate" at bounding box center [545, 216] width 40 height 12
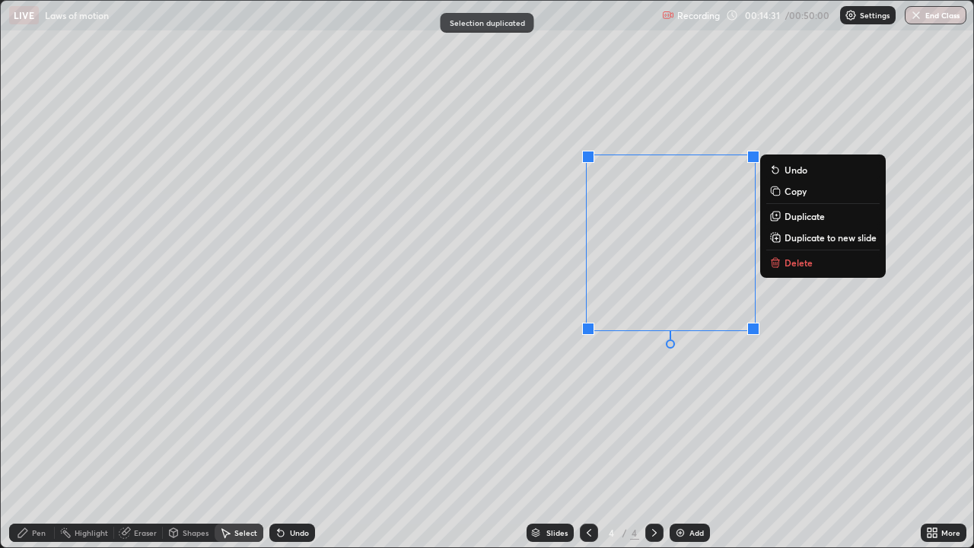
click at [642, 417] on div "0 ° Undo Copy Duplicate Duplicate to new slide Delete" at bounding box center [487, 274] width 972 height 546
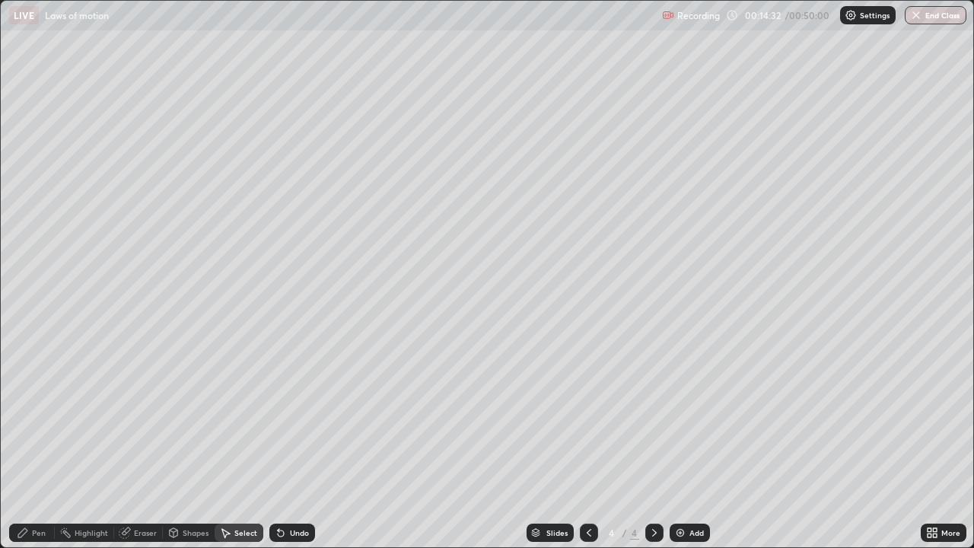
click at [141, 444] on div "Eraser" at bounding box center [138, 532] width 49 height 18
click at [35, 444] on div "Pen" at bounding box center [39, 533] width 14 height 8
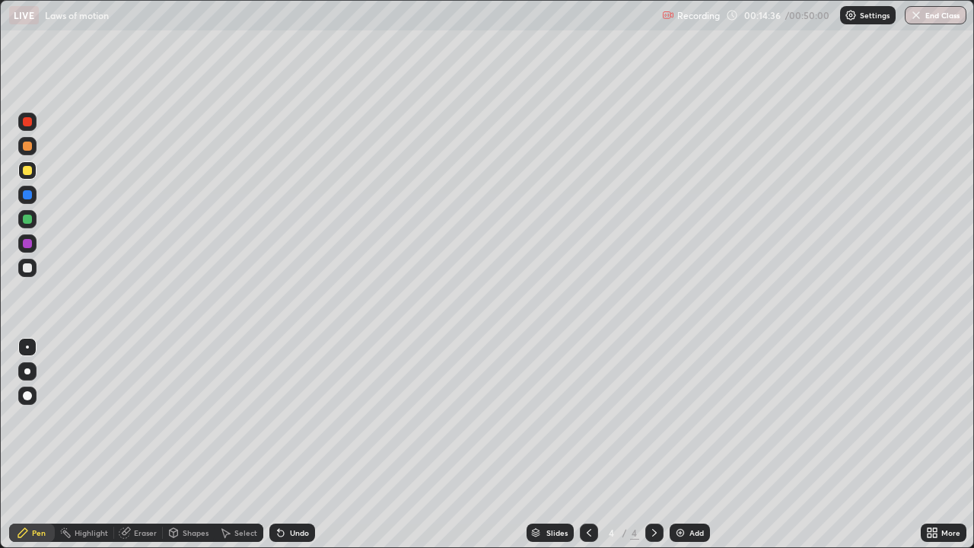
click at [29, 221] on div at bounding box center [27, 219] width 9 height 9
click at [232, 444] on div "Select" at bounding box center [239, 532] width 49 height 18
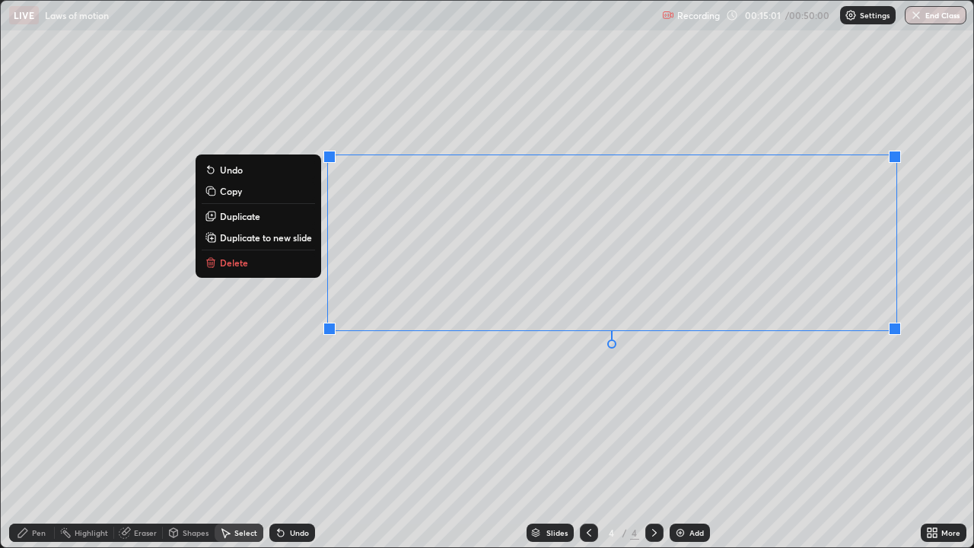
click at [291, 266] on button "Delete" at bounding box center [258, 262] width 113 height 18
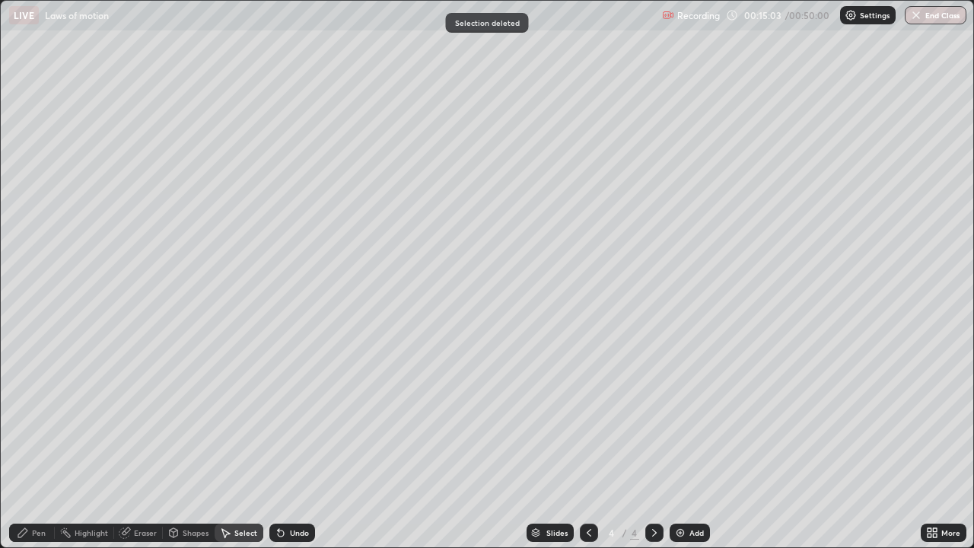
click at [137, 444] on div "Eraser" at bounding box center [138, 532] width 49 height 18
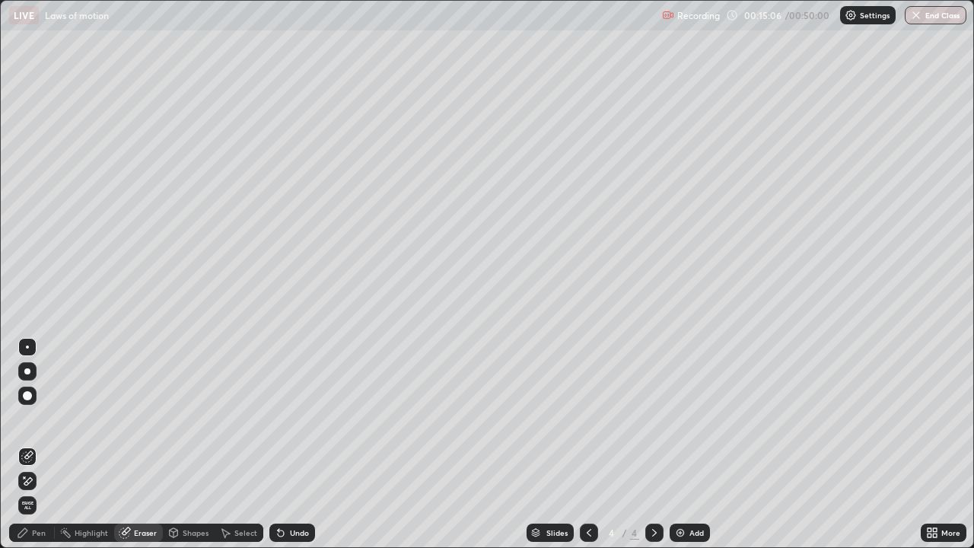
click at [38, 444] on div "Pen" at bounding box center [39, 533] width 14 height 8
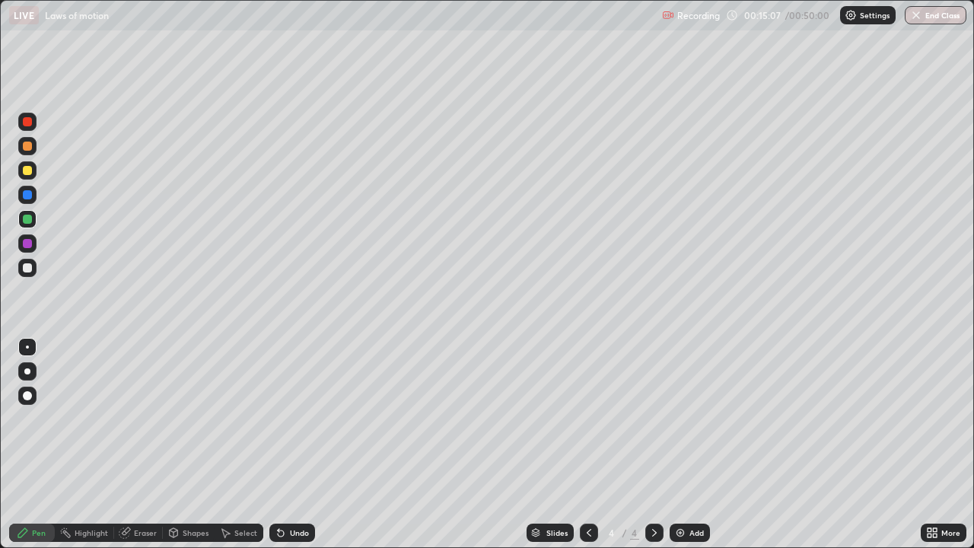
click at [29, 268] on div at bounding box center [27, 267] width 9 height 9
click at [278, 444] on icon at bounding box center [281, 533] width 6 height 6
click at [281, 444] on icon at bounding box center [281, 533] width 6 height 6
click at [280, 444] on icon at bounding box center [281, 532] width 12 height 12
click at [24, 226] on div at bounding box center [27, 219] width 18 height 18
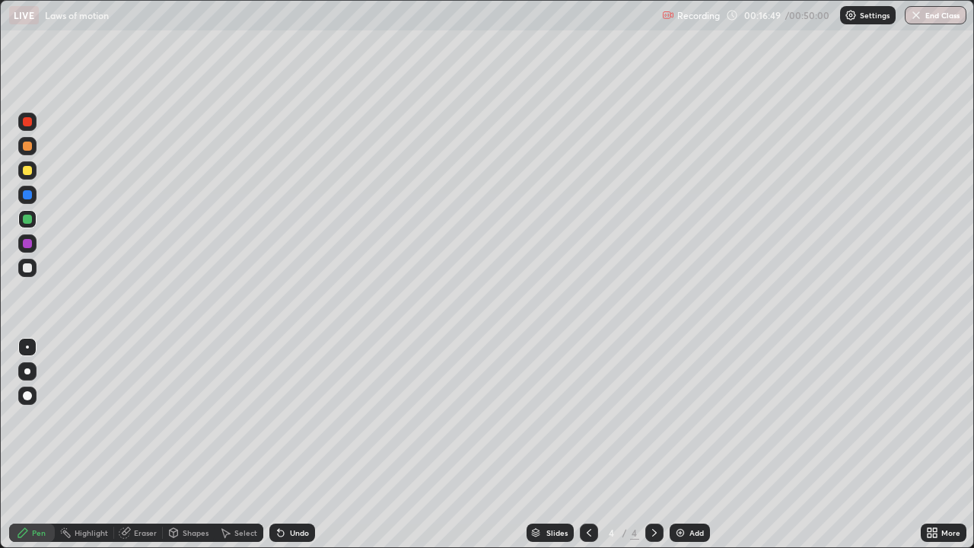
click at [33, 175] on div at bounding box center [27, 170] width 18 height 18
click at [27, 220] on div at bounding box center [27, 219] width 9 height 9
click at [27, 172] on div at bounding box center [27, 170] width 9 height 9
click at [295, 444] on div "Undo" at bounding box center [299, 533] width 19 height 8
click at [234, 444] on div "Select" at bounding box center [245, 533] width 23 height 8
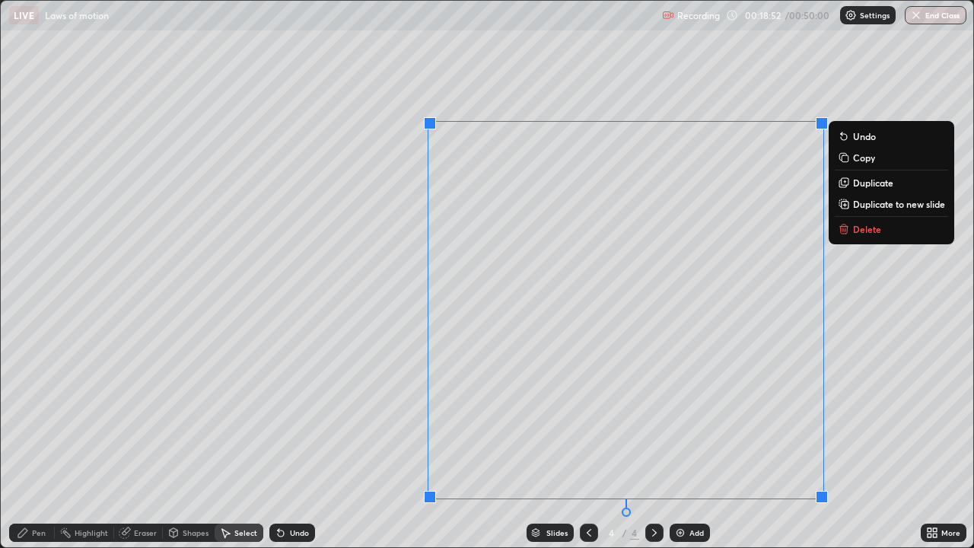
click at [849, 233] on icon at bounding box center [844, 229] width 12 height 12
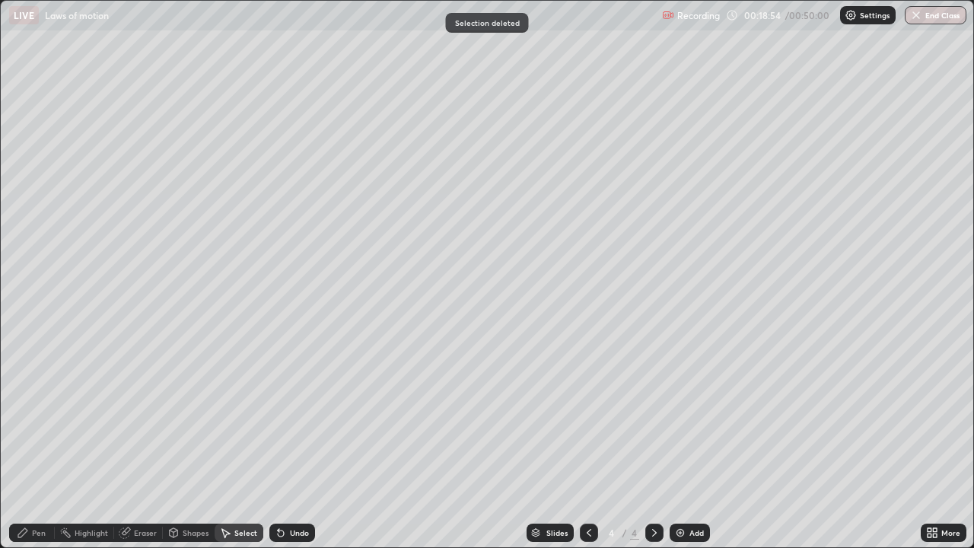
click at [33, 444] on div "Pen" at bounding box center [32, 532] width 46 height 18
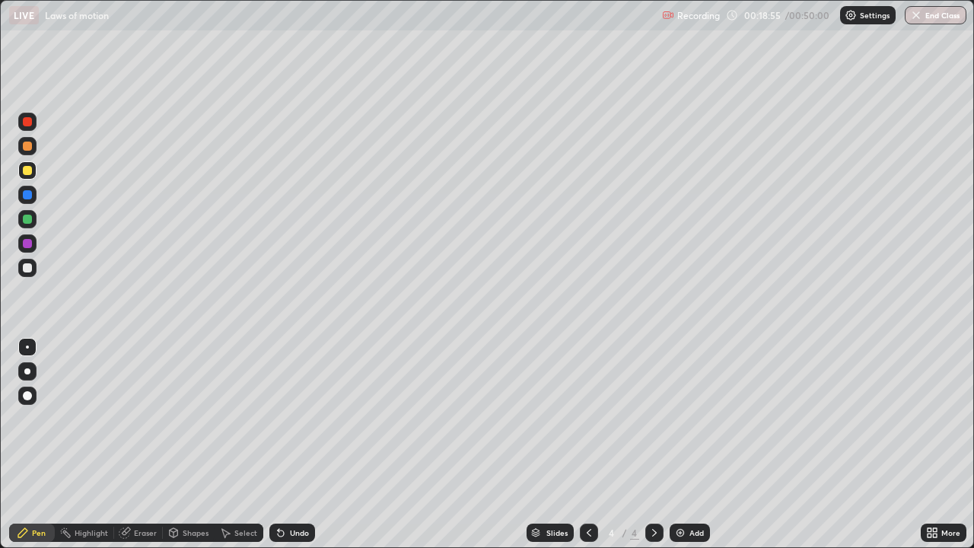
click at [26, 150] on div at bounding box center [27, 145] width 9 height 9
click at [28, 193] on div at bounding box center [27, 194] width 9 height 9
click at [21, 168] on div at bounding box center [27, 170] width 18 height 18
click at [278, 444] on icon at bounding box center [281, 533] width 6 height 6
click at [284, 444] on icon at bounding box center [281, 532] width 12 height 12
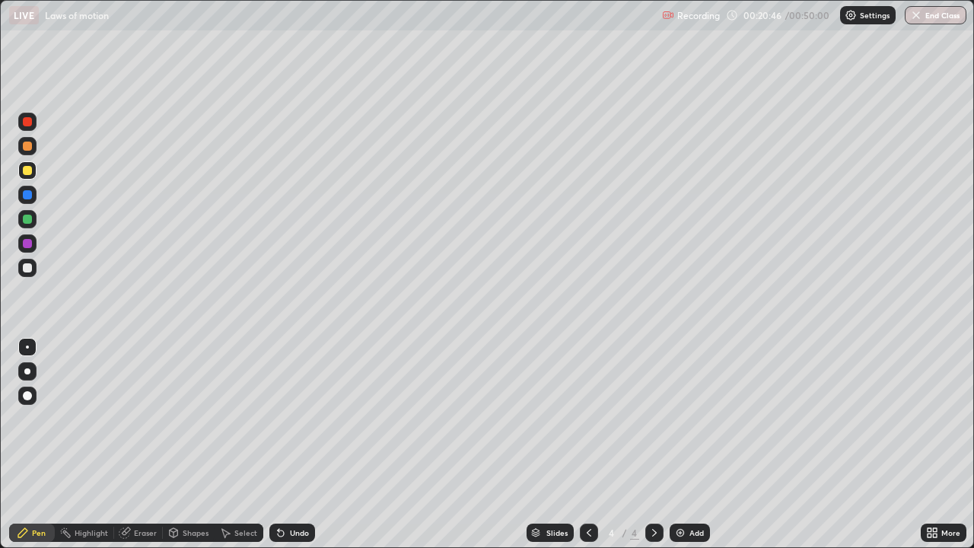
click at [239, 444] on div "Select" at bounding box center [245, 533] width 23 height 8
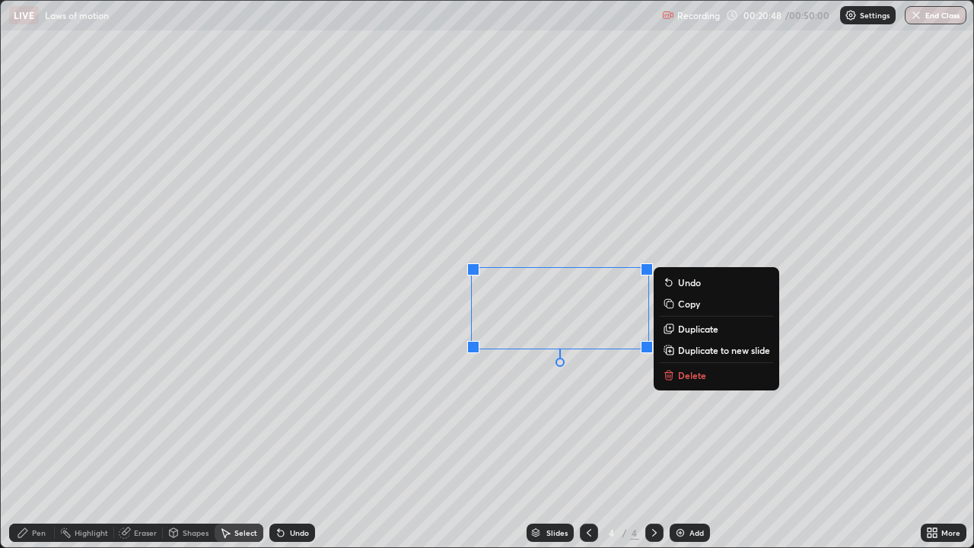
click at [681, 374] on p "Delete" at bounding box center [692, 375] width 28 height 12
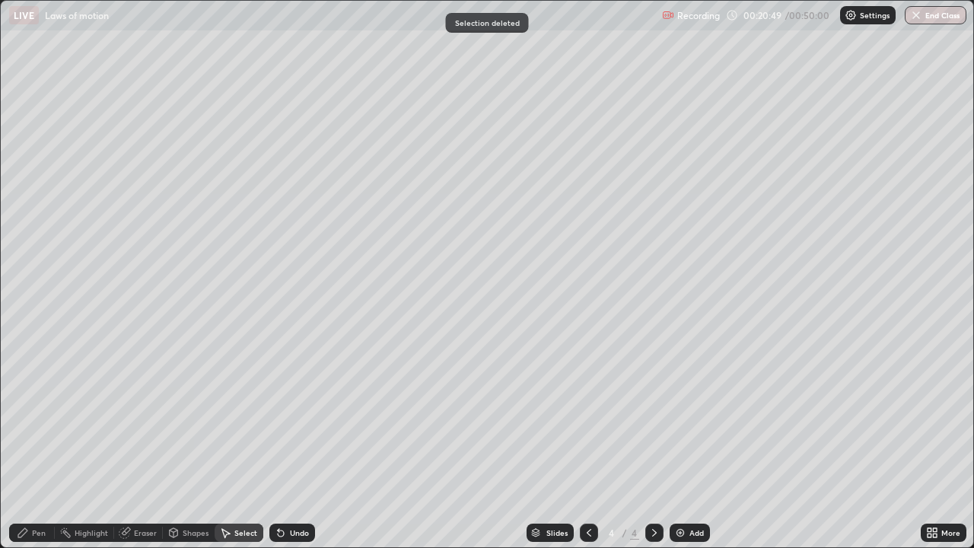
click at [38, 444] on div "Pen" at bounding box center [39, 533] width 14 height 8
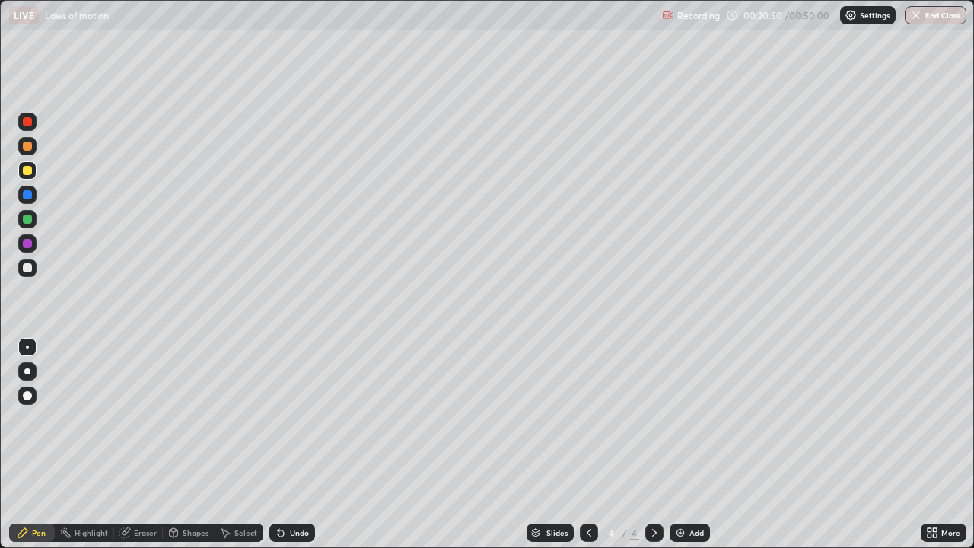
click at [27, 147] on div at bounding box center [27, 145] width 9 height 9
click at [20, 215] on div at bounding box center [27, 219] width 18 height 18
click at [285, 444] on div "Undo" at bounding box center [292, 532] width 46 height 18
click at [282, 444] on div "Undo" at bounding box center [292, 532] width 46 height 18
click at [284, 444] on icon at bounding box center [281, 532] width 12 height 12
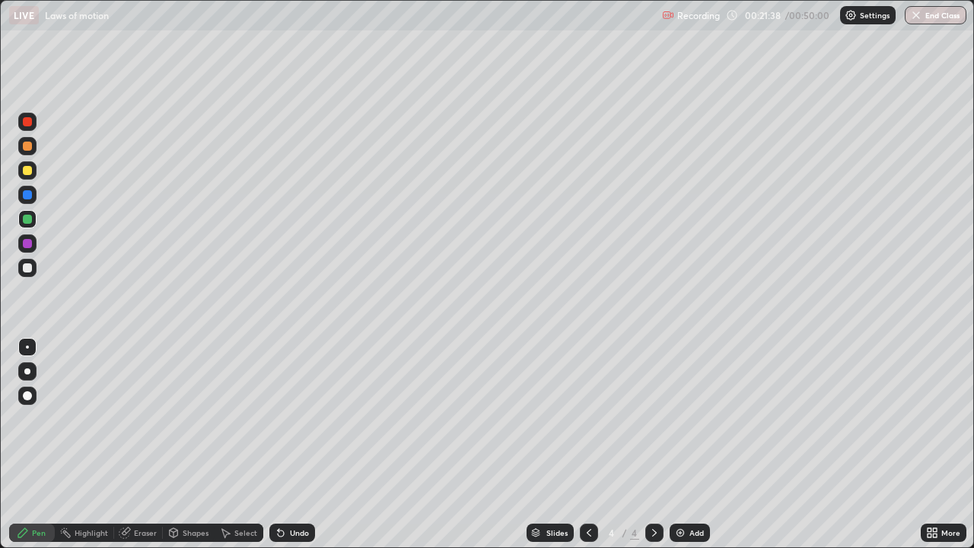
click at [27, 177] on div at bounding box center [27, 170] width 18 height 18
click at [284, 444] on icon at bounding box center [281, 532] width 12 height 12
click at [293, 444] on div "Undo" at bounding box center [299, 533] width 19 height 8
click at [290, 444] on div "Undo" at bounding box center [299, 533] width 19 height 8
click at [23, 216] on div at bounding box center [27, 219] width 9 height 9
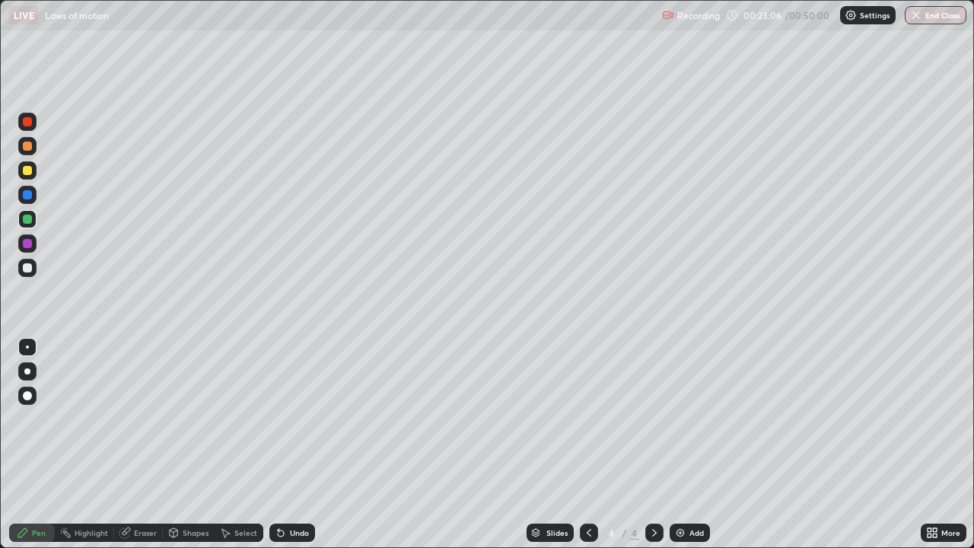
click at [29, 268] on div at bounding box center [27, 267] width 9 height 9
click at [28, 173] on div at bounding box center [27, 170] width 9 height 9
click at [28, 266] on div at bounding box center [27, 267] width 9 height 9
click at [653, 444] on div at bounding box center [654, 532] width 18 height 18
click at [689, 444] on div "Add" at bounding box center [696, 533] width 14 height 8
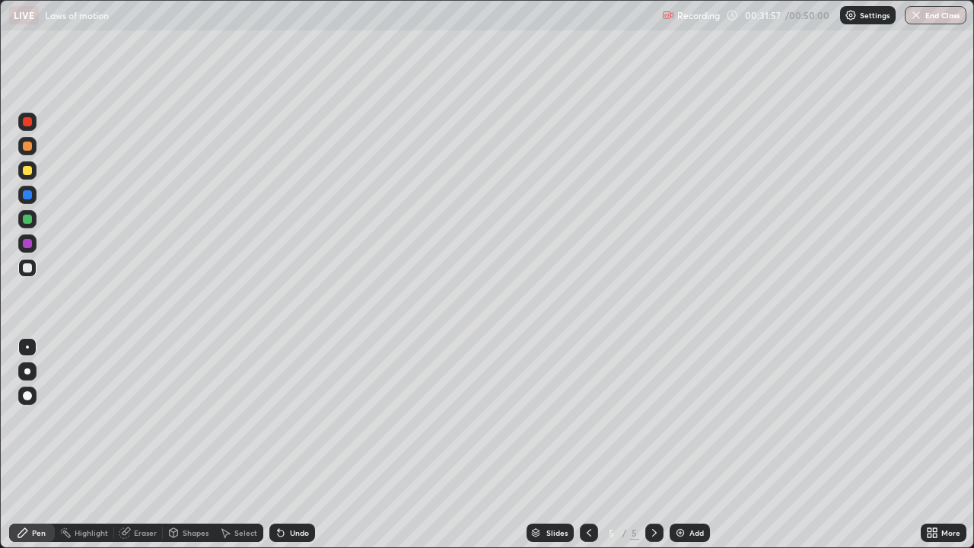
click at [26, 173] on div at bounding box center [27, 170] width 9 height 9
click at [235, 444] on div "Select" at bounding box center [245, 533] width 23 height 8
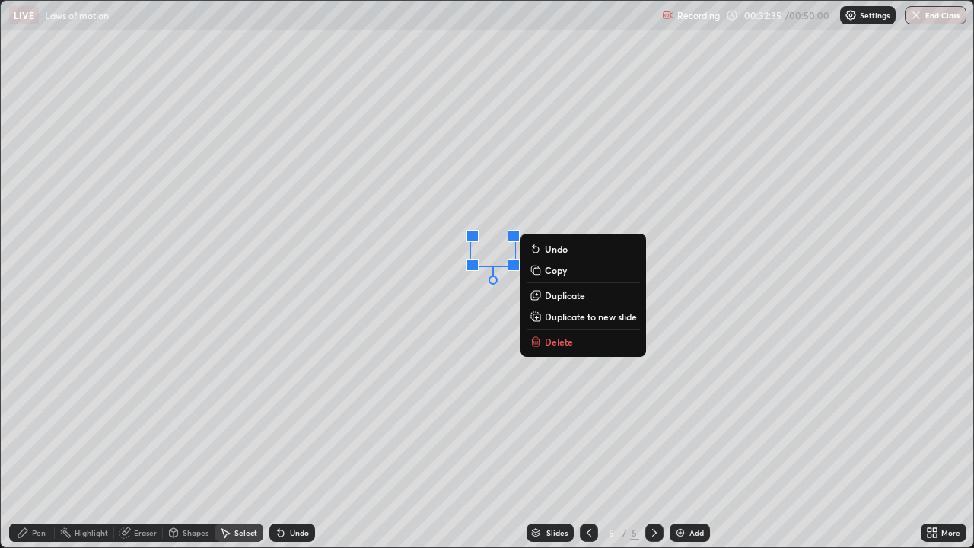
click at [558, 339] on p "Delete" at bounding box center [559, 341] width 28 height 12
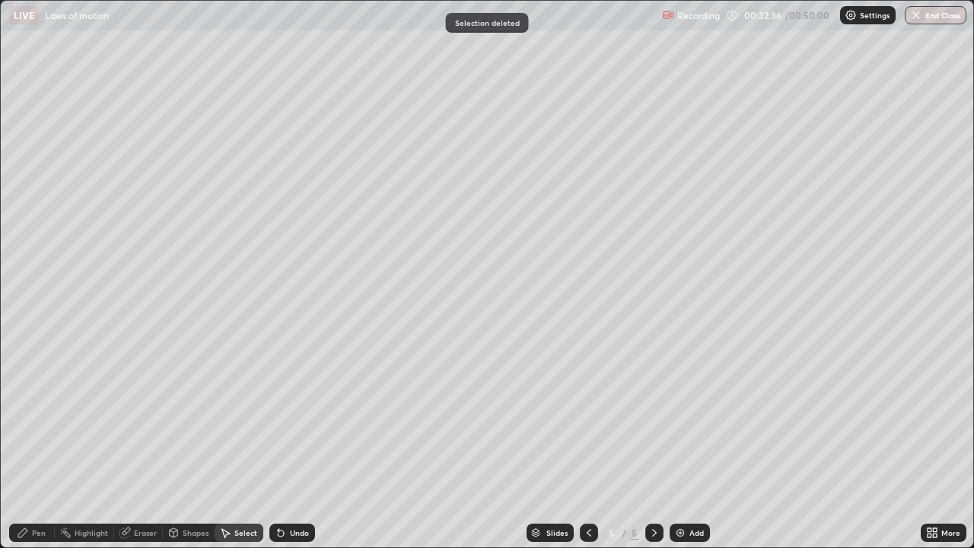
click at [37, 444] on div "Pen" at bounding box center [39, 533] width 14 height 8
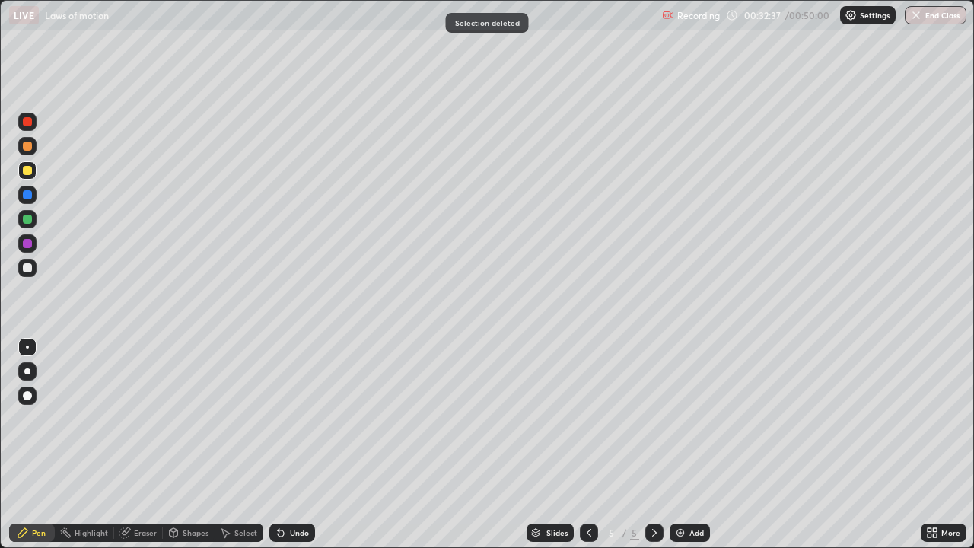
click at [29, 270] on div at bounding box center [27, 267] width 9 height 9
click at [302, 444] on div "Undo" at bounding box center [299, 533] width 19 height 8
click at [246, 444] on div "Select" at bounding box center [245, 533] width 23 height 8
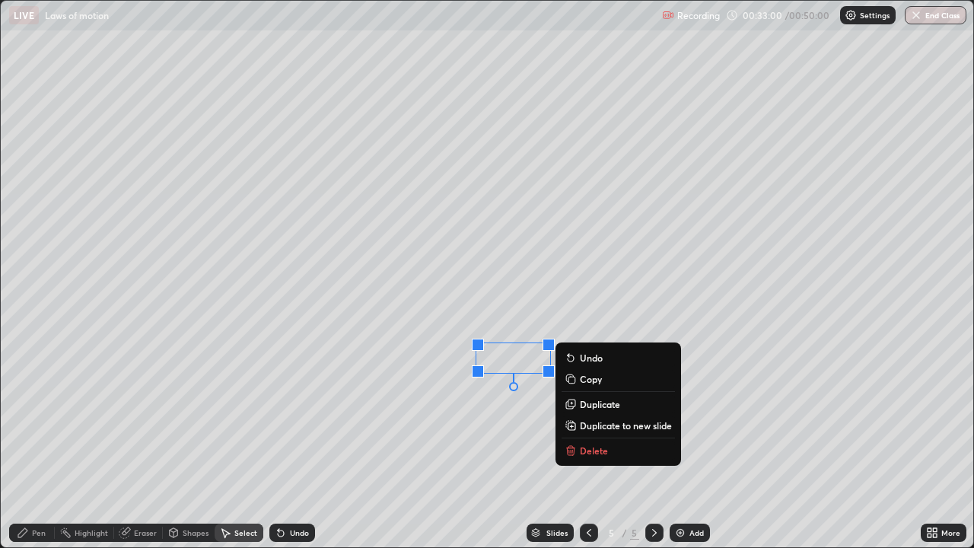
click at [591, 444] on p "Delete" at bounding box center [594, 450] width 28 height 12
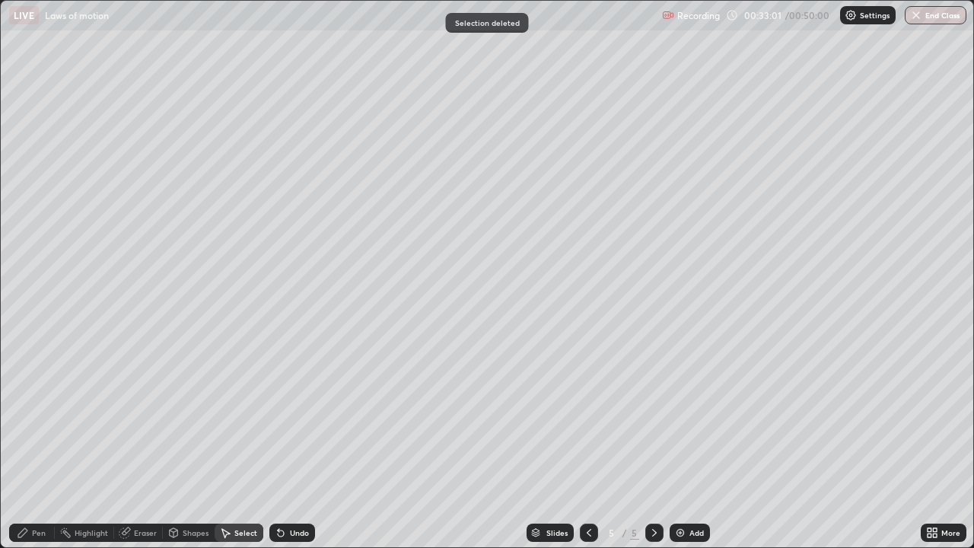
click at [39, 444] on div "Pen" at bounding box center [32, 532] width 46 height 30
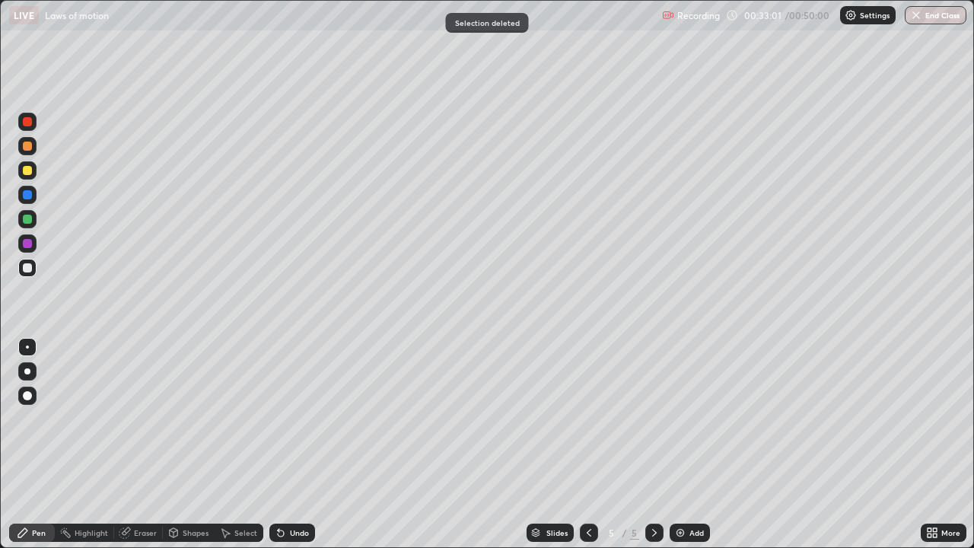
click at [34, 270] on div at bounding box center [27, 268] width 18 height 18
click at [236, 444] on div "Select" at bounding box center [245, 533] width 23 height 8
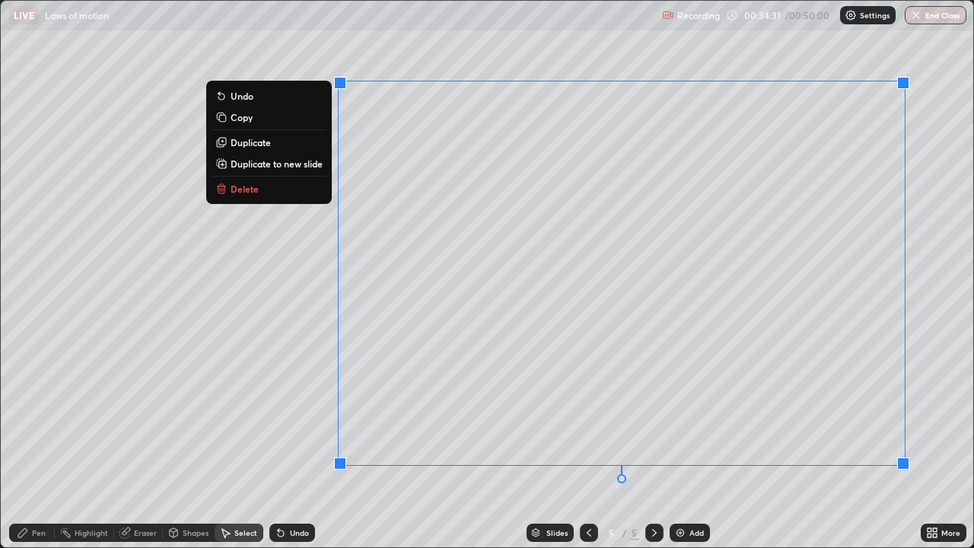
click at [301, 193] on button "Delete" at bounding box center [268, 189] width 113 height 18
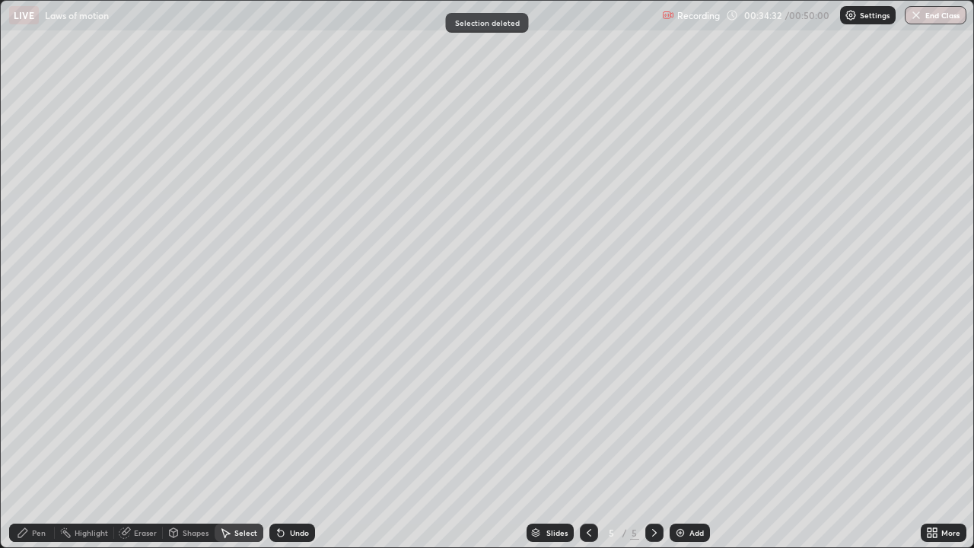
click at [35, 444] on div "Pen" at bounding box center [39, 533] width 14 height 8
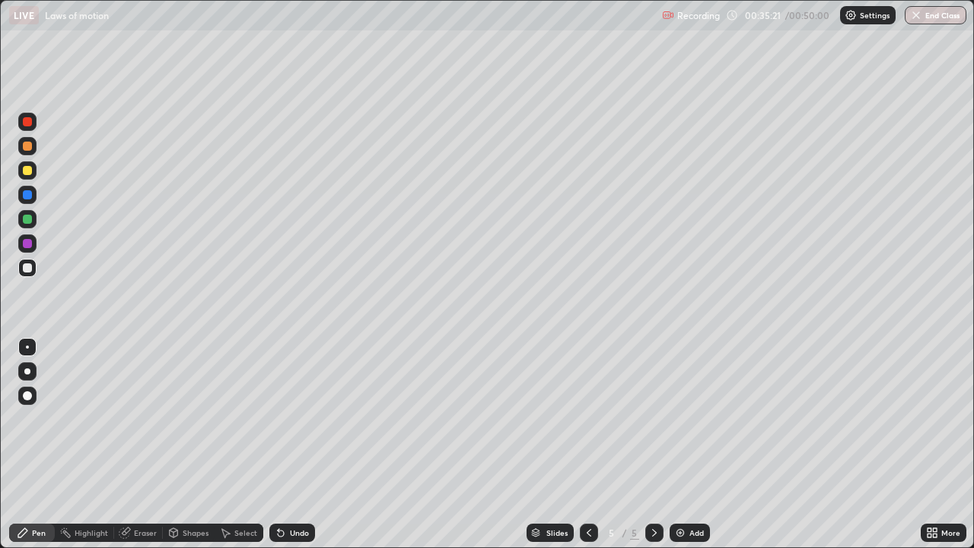
click at [186, 444] on div "Shapes" at bounding box center [196, 533] width 26 height 8
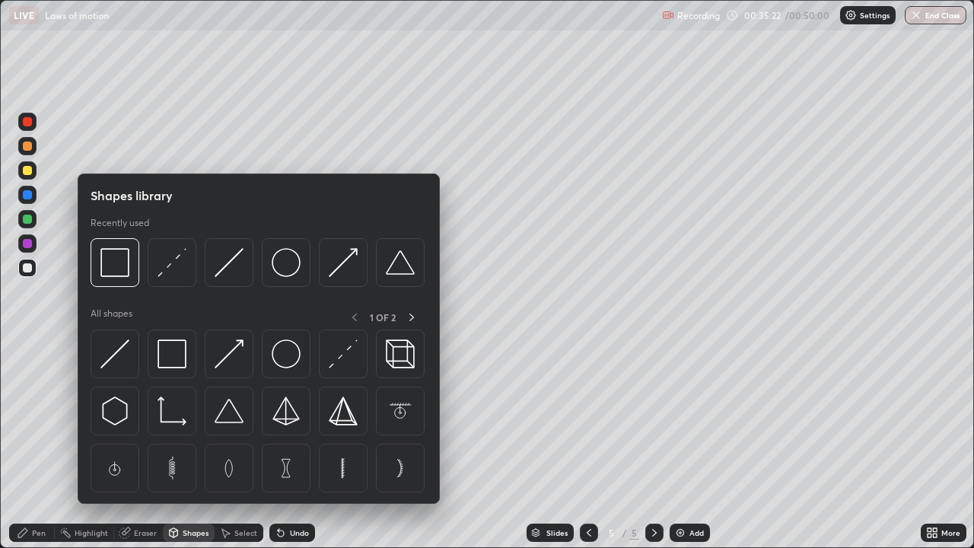
click at [151, 444] on div "Eraser" at bounding box center [145, 533] width 23 height 8
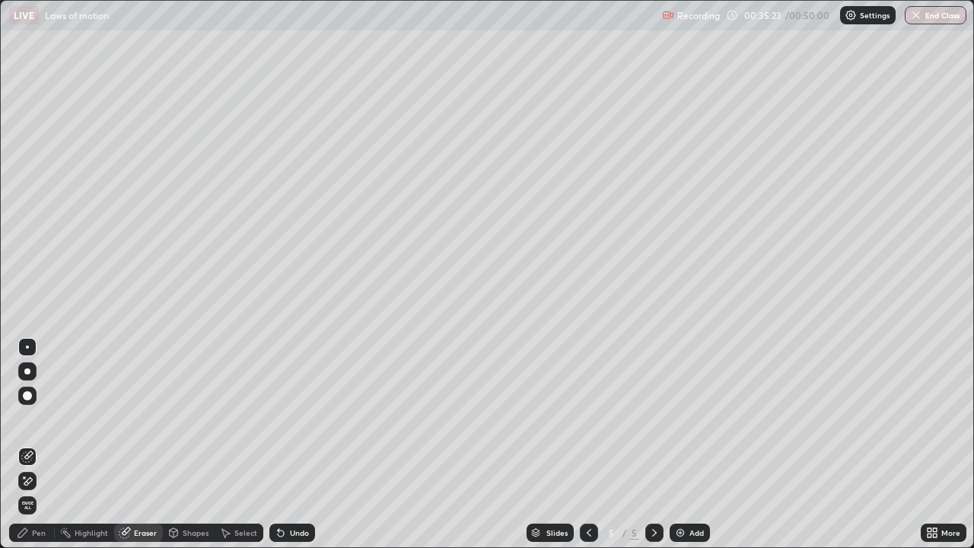
click at [40, 444] on div "Pen" at bounding box center [39, 533] width 14 height 8
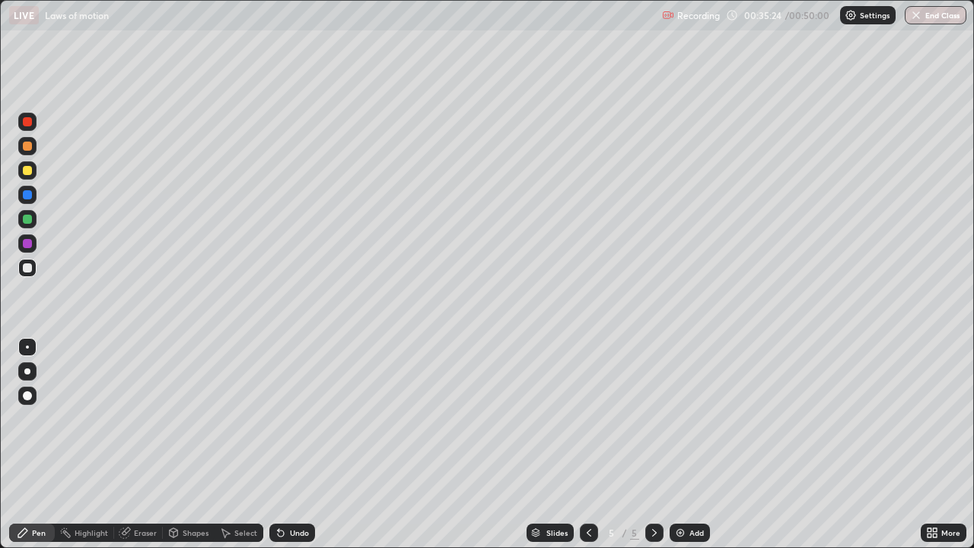
click at [31, 221] on div at bounding box center [27, 219] width 9 height 9
click at [30, 176] on div at bounding box center [27, 170] width 18 height 18
click at [30, 272] on div at bounding box center [27, 268] width 18 height 18
click at [701, 444] on div "Add" at bounding box center [696, 533] width 14 height 8
click at [25, 173] on div at bounding box center [27, 170] width 9 height 9
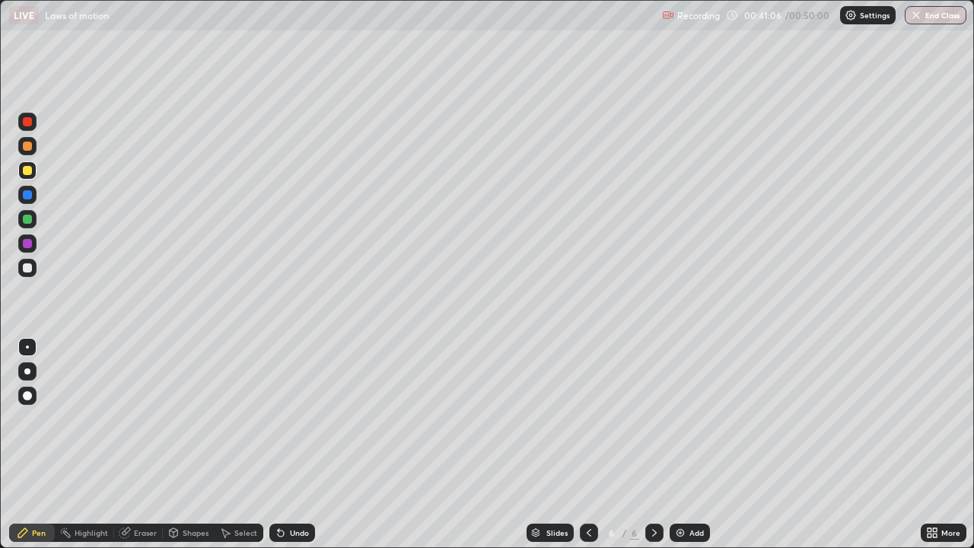
click at [278, 444] on icon at bounding box center [279, 530] width 2 height 2
click at [29, 147] on div at bounding box center [27, 145] width 9 height 9
click at [26, 225] on div at bounding box center [27, 219] width 18 height 18
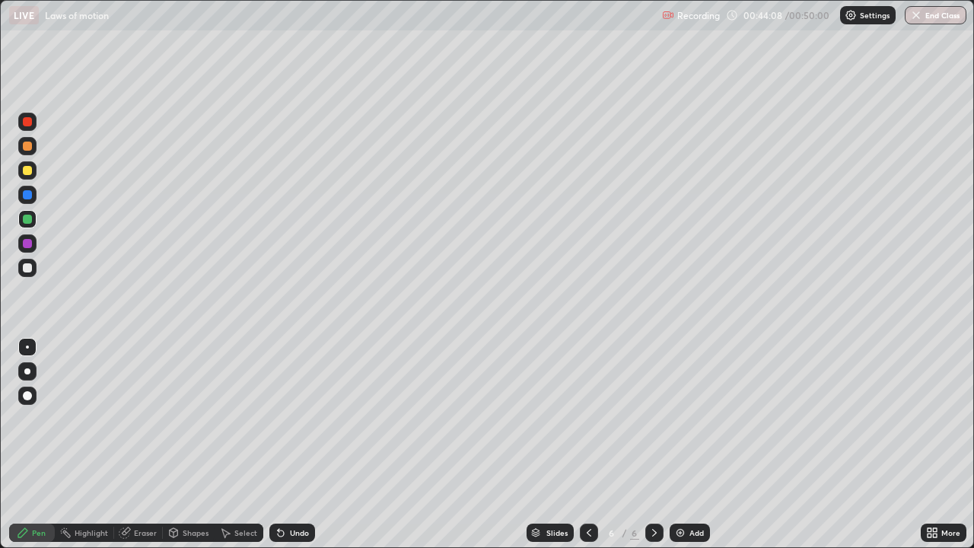
click at [304, 444] on div "Undo" at bounding box center [292, 532] width 46 height 18
click at [311, 444] on div "Undo" at bounding box center [292, 532] width 46 height 18
click at [310, 444] on div "Undo" at bounding box center [292, 532] width 46 height 18
click at [311, 444] on div "Undo" at bounding box center [292, 532] width 46 height 18
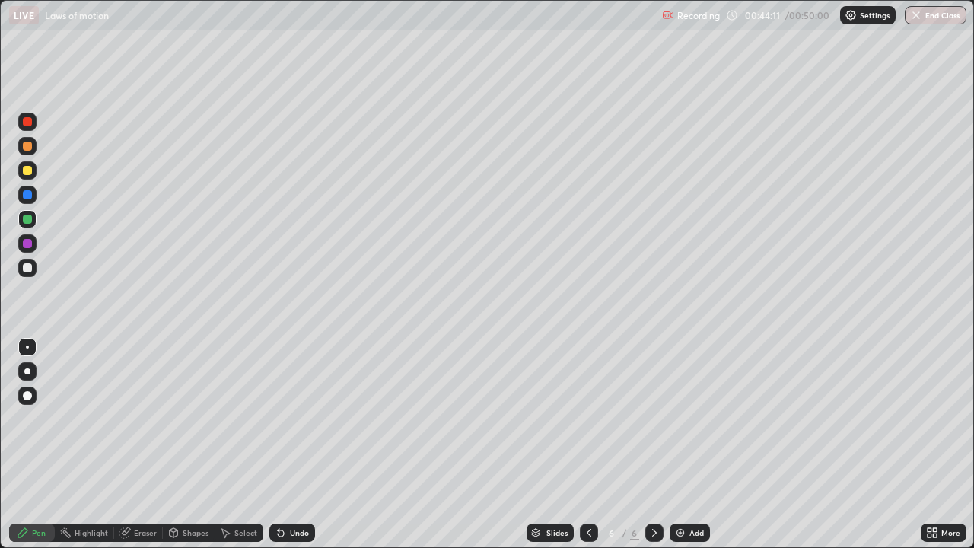
click at [311, 444] on div "Undo" at bounding box center [292, 532] width 46 height 18
click at [310, 444] on div "Undo" at bounding box center [292, 532] width 46 height 18
click at [682, 444] on div "Add" at bounding box center [689, 532] width 40 height 18
click at [285, 444] on div "Undo" at bounding box center [292, 532] width 46 height 18
click at [20, 173] on div at bounding box center [27, 170] width 18 height 18
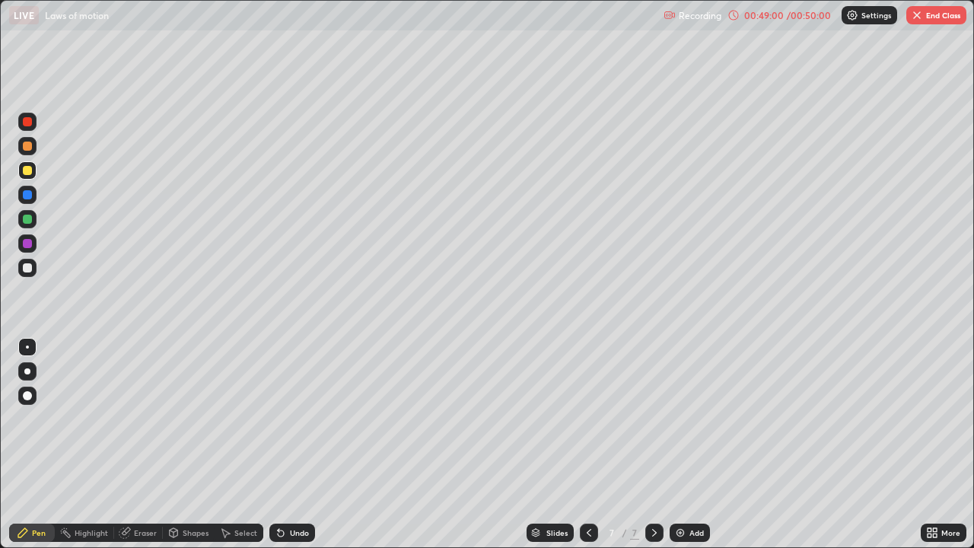
click at [28, 268] on div at bounding box center [27, 267] width 9 height 9
click at [26, 219] on div at bounding box center [27, 219] width 9 height 9
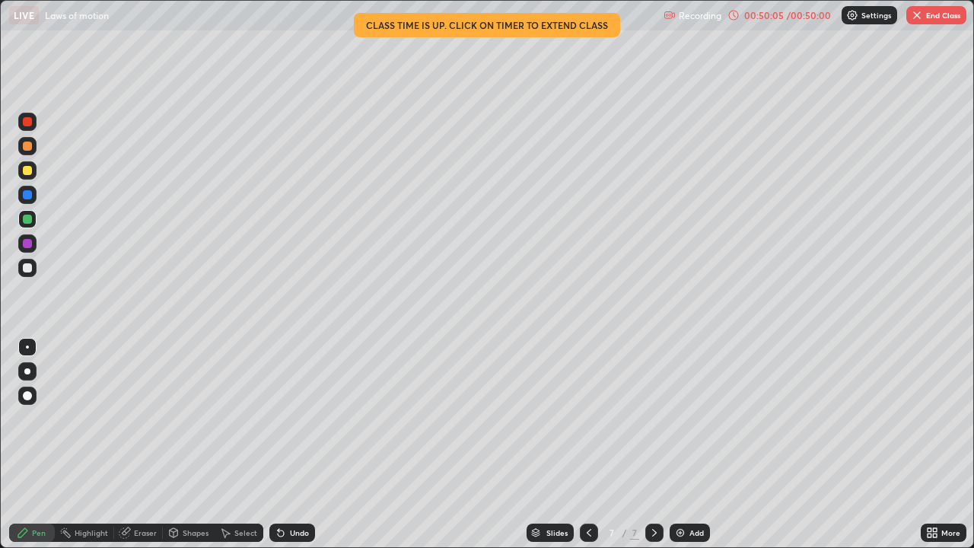
click at [25, 170] on div at bounding box center [27, 170] width 9 height 9
click at [933, 11] on button "End Class" at bounding box center [936, 15] width 60 height 18
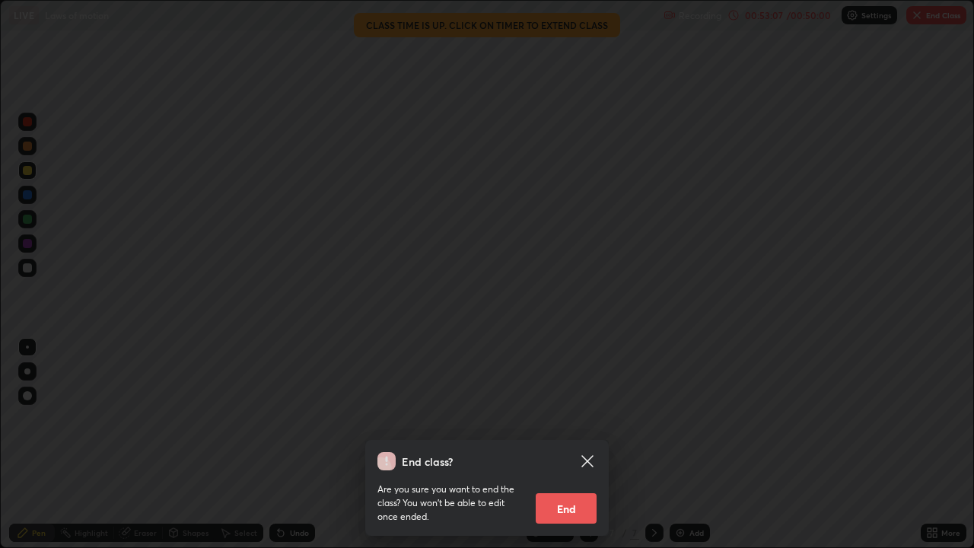
click at [570, 444] on button "End" at bounding box center [566, 508] width 61 height 30
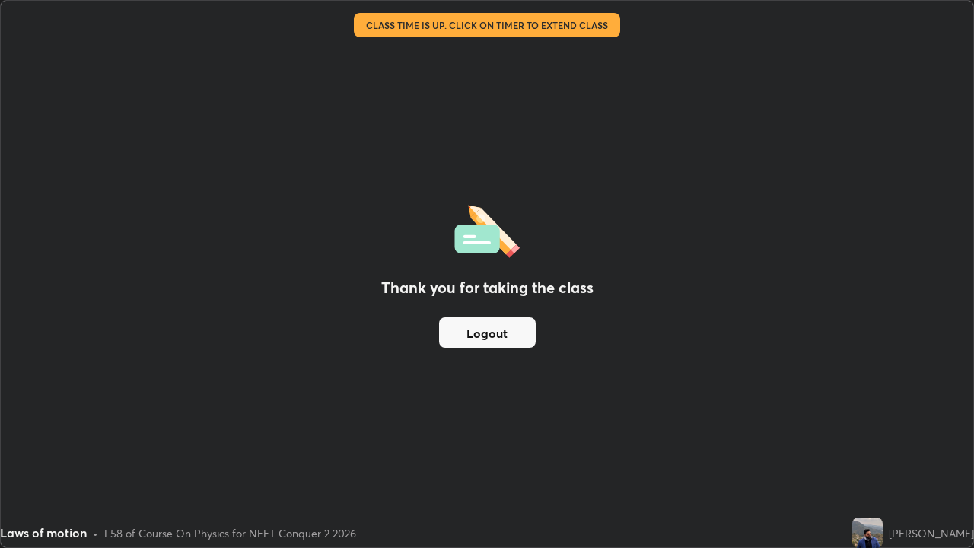
click at [504, 340] on button "Logout" at bounding box center [487, 332] width 97 height 30
click at [527, 335] on button "Logout" at bounding box center [487, 332] width 97 height 30
click at [523, 340] on button "Logout" at bounding box center [487, 332] width 97 height 30
